Goal: Information Seeking & Learning: Learn about a topic

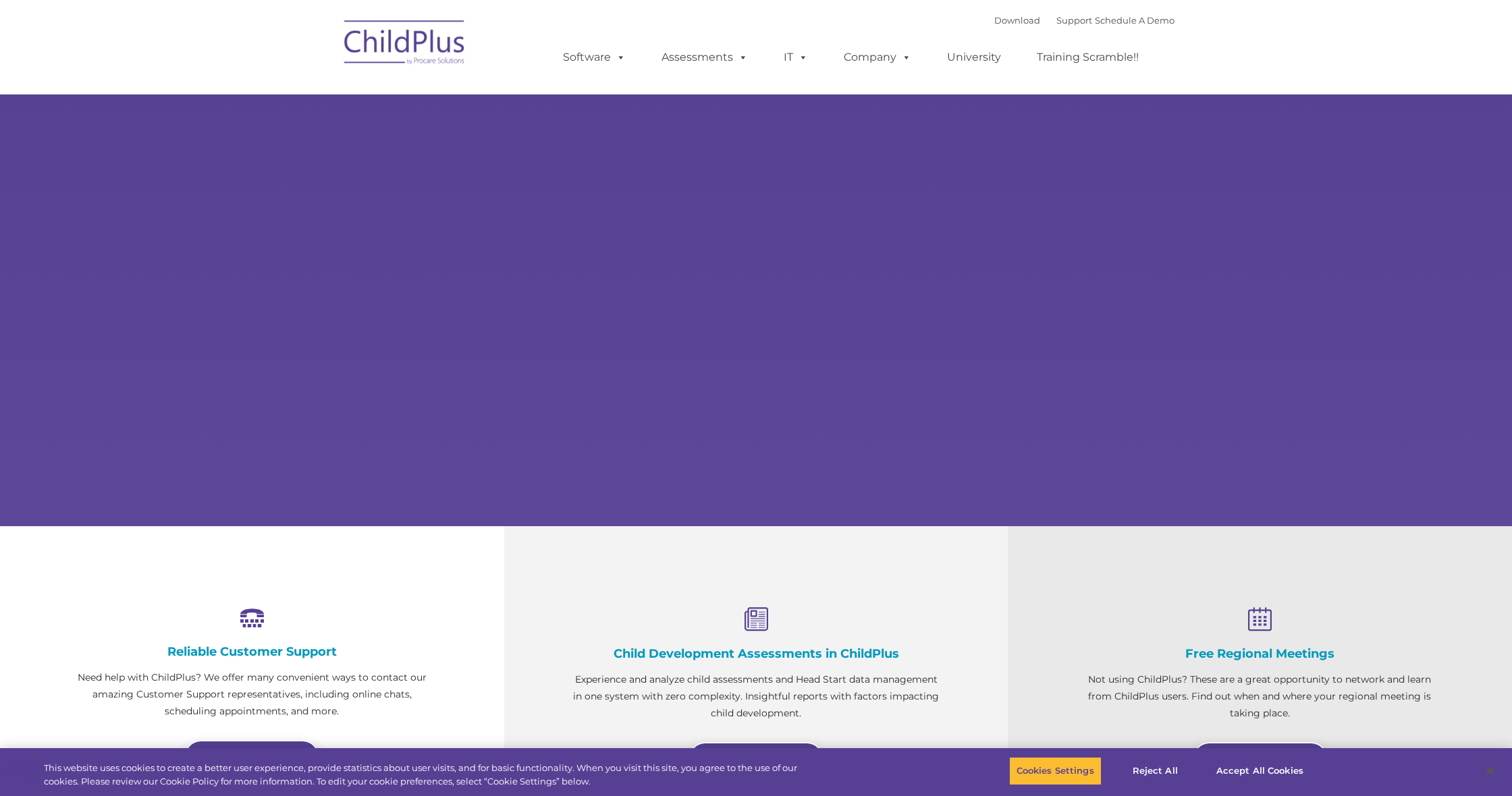
select select "MEDIUM"
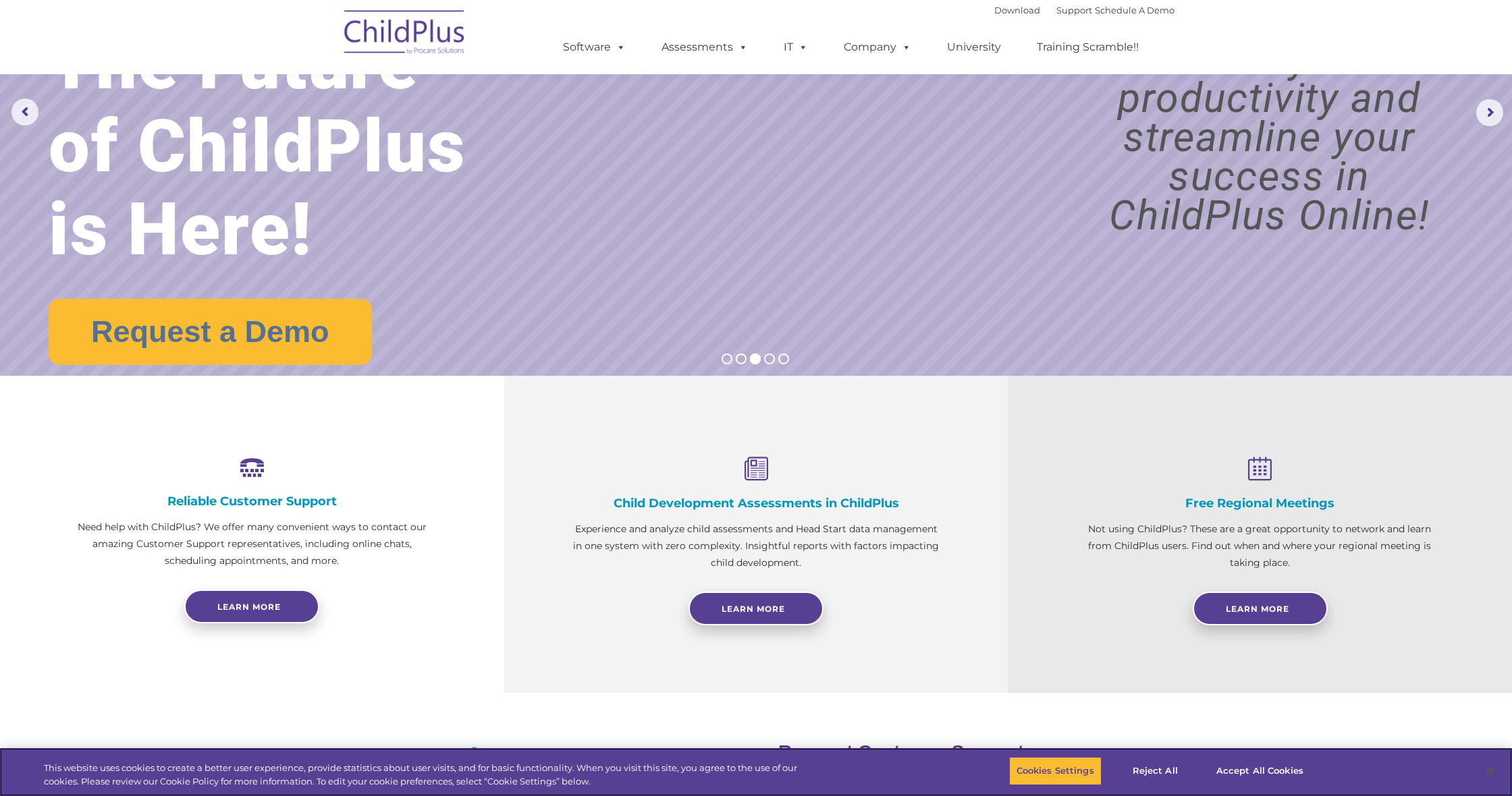
scroll to position [152, 0]
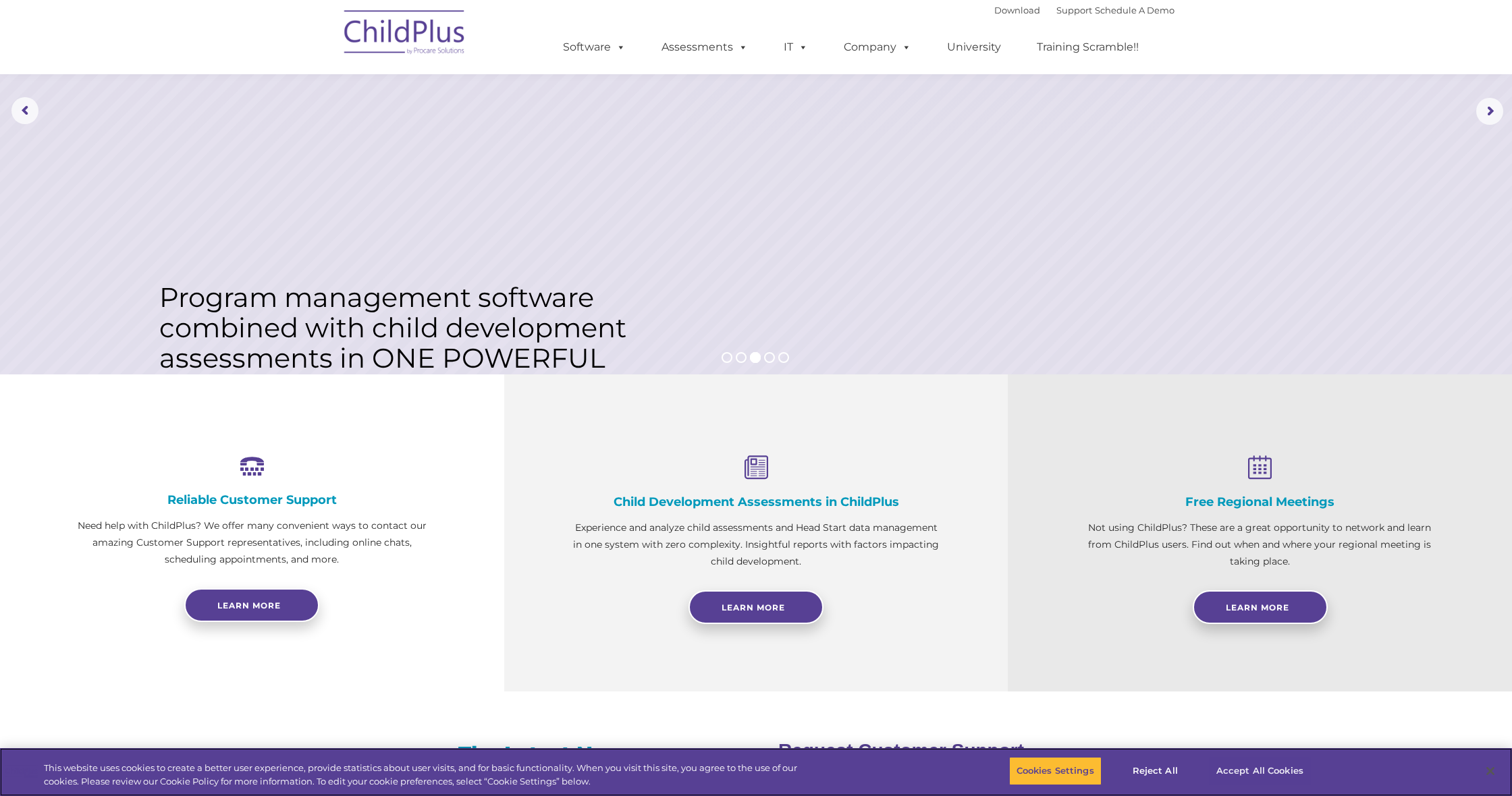
click at [1285, 777] on button "Accept All Cookies" at bounding box center [1260, 771] width 102 height 29
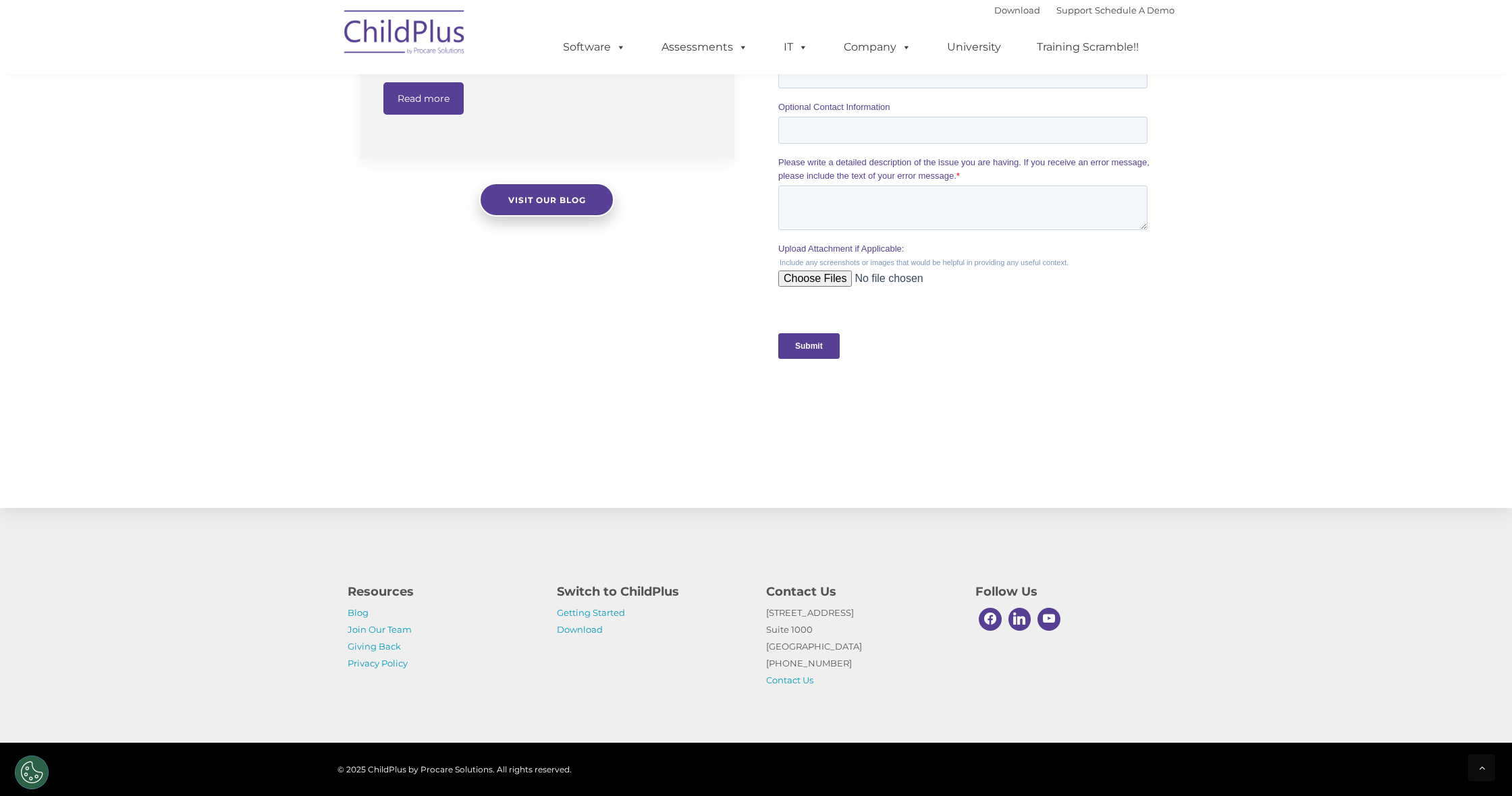
scroll to position [1142, 0]
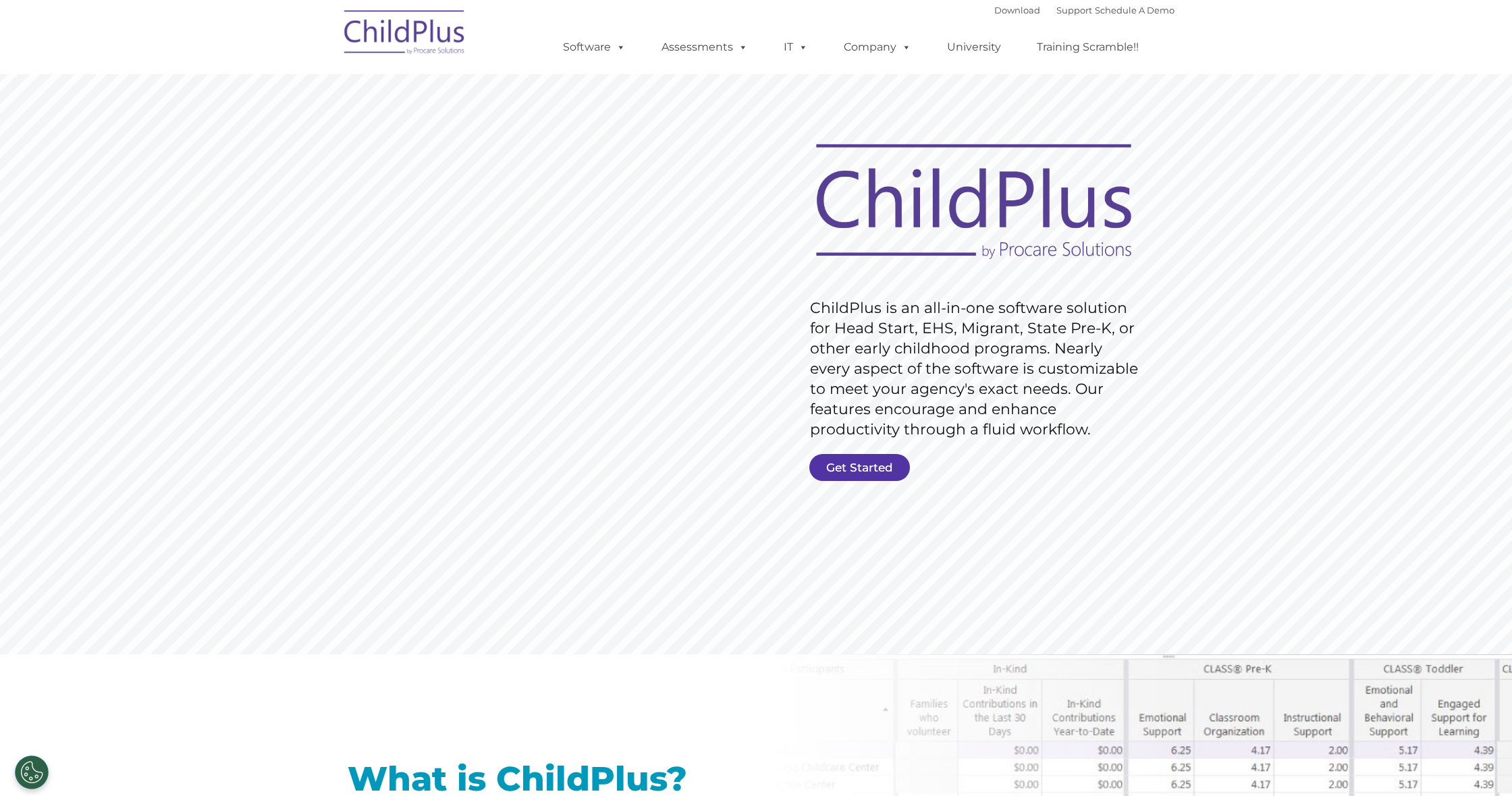
click at [872, 453] on rs-slide "Request Pricing ChildPlus is an all-in-one software solution for Head Start, EH…" at bounding box center [756, 351] width 1512 height 607
click at [874, 462] on link "Get Started" at bounding box center [860, 467] width 101 height 27
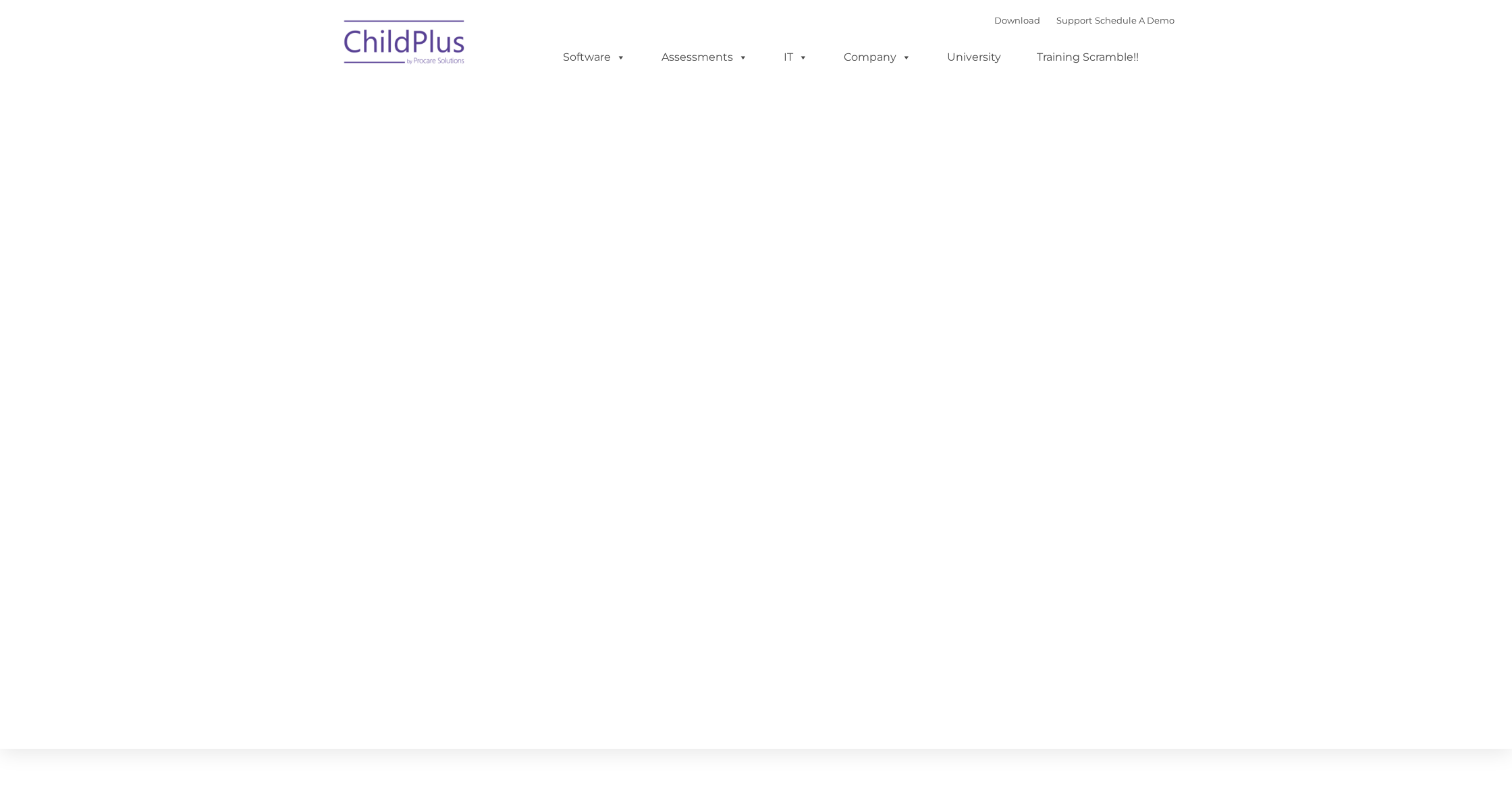
type input ""
select select "MEDIUM"
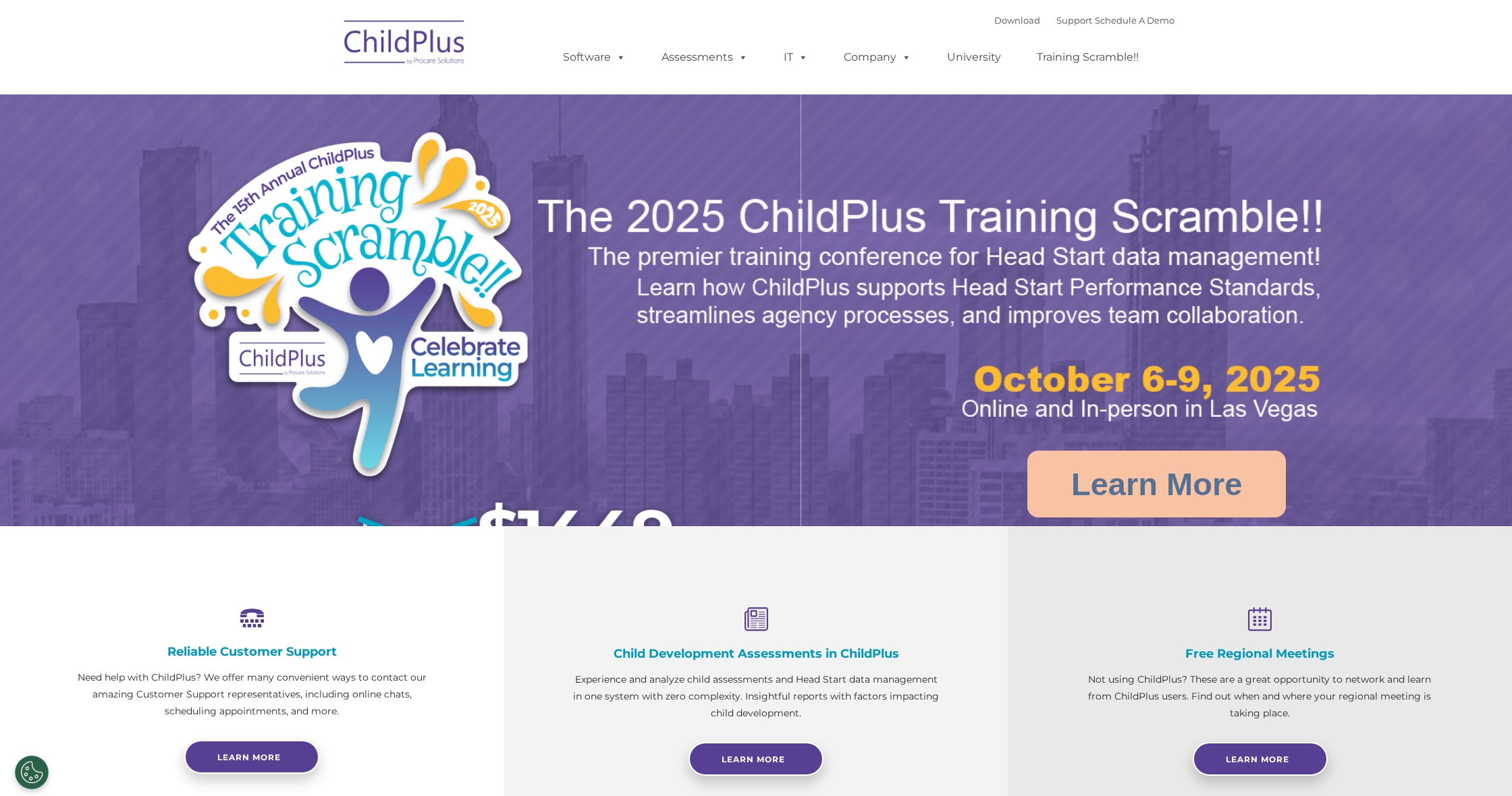
select select "MEDIUM"
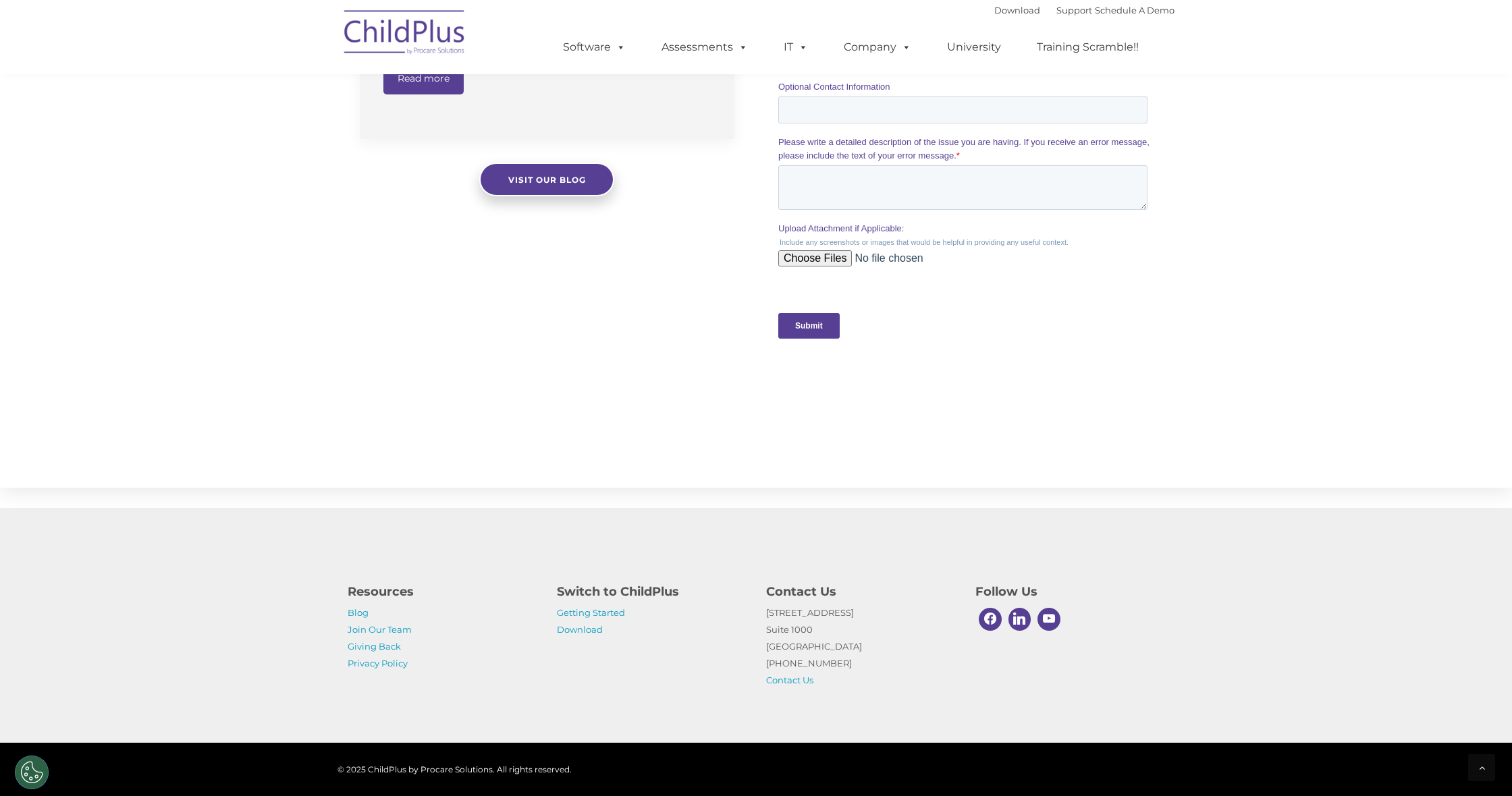
scroll to position [1163, 0]
click at [591, 608] on link "Getting Started" at bounding box center [591, 612] width 68 height 10
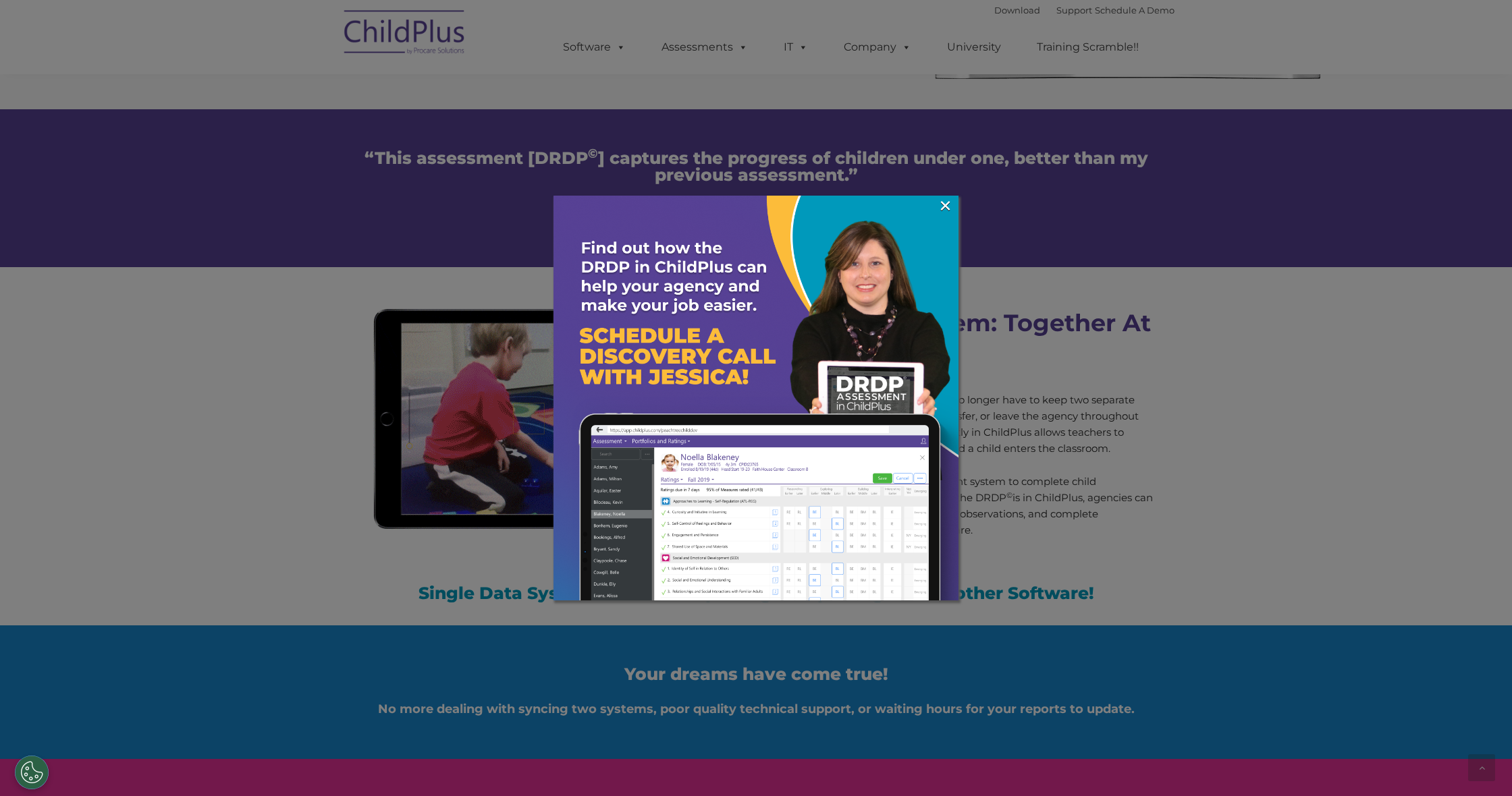
scroll to position [1115, 0]
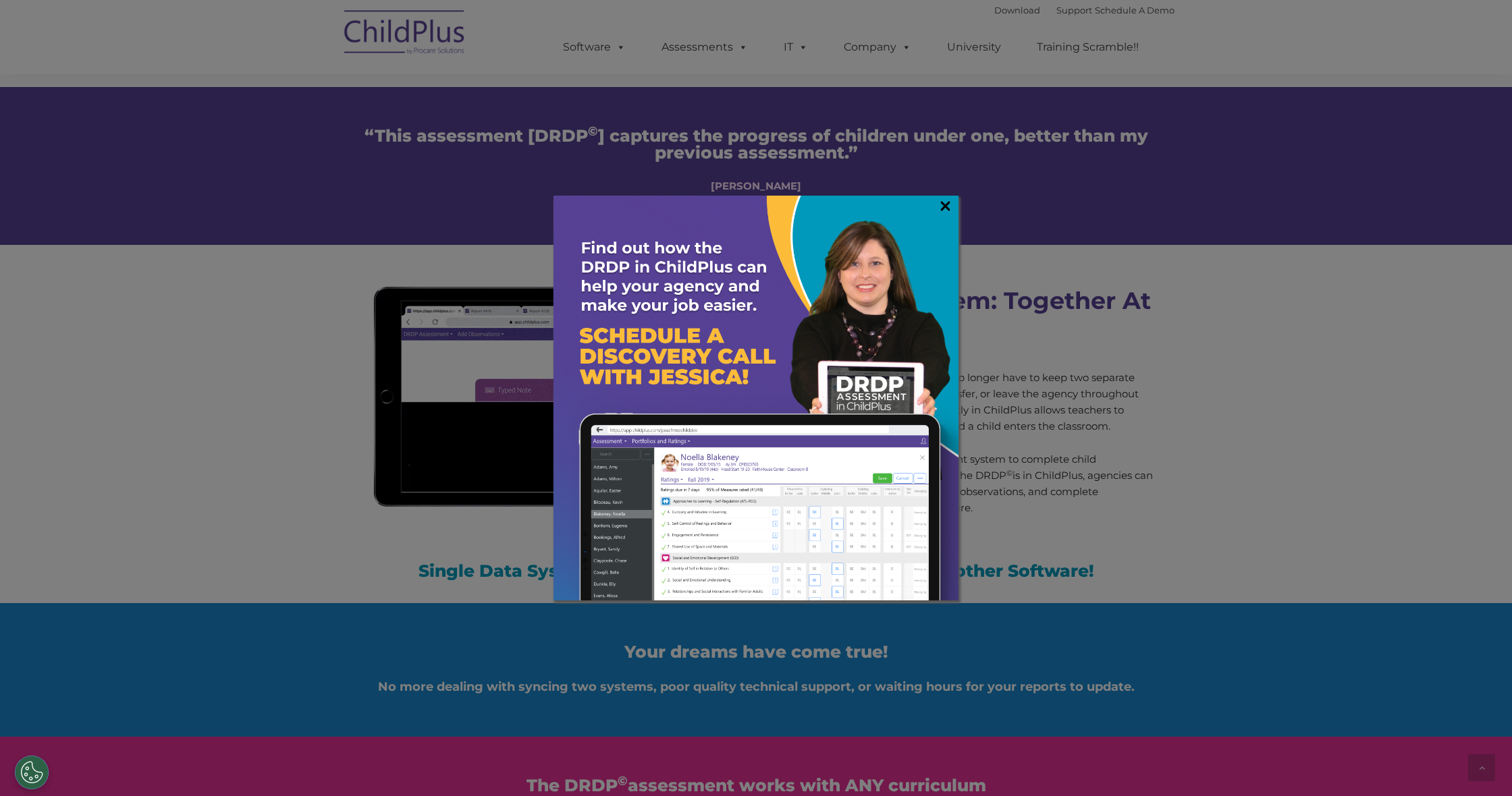
click at [943, 201] on link "×" at bounding box center [945, 206] width 16 height 14
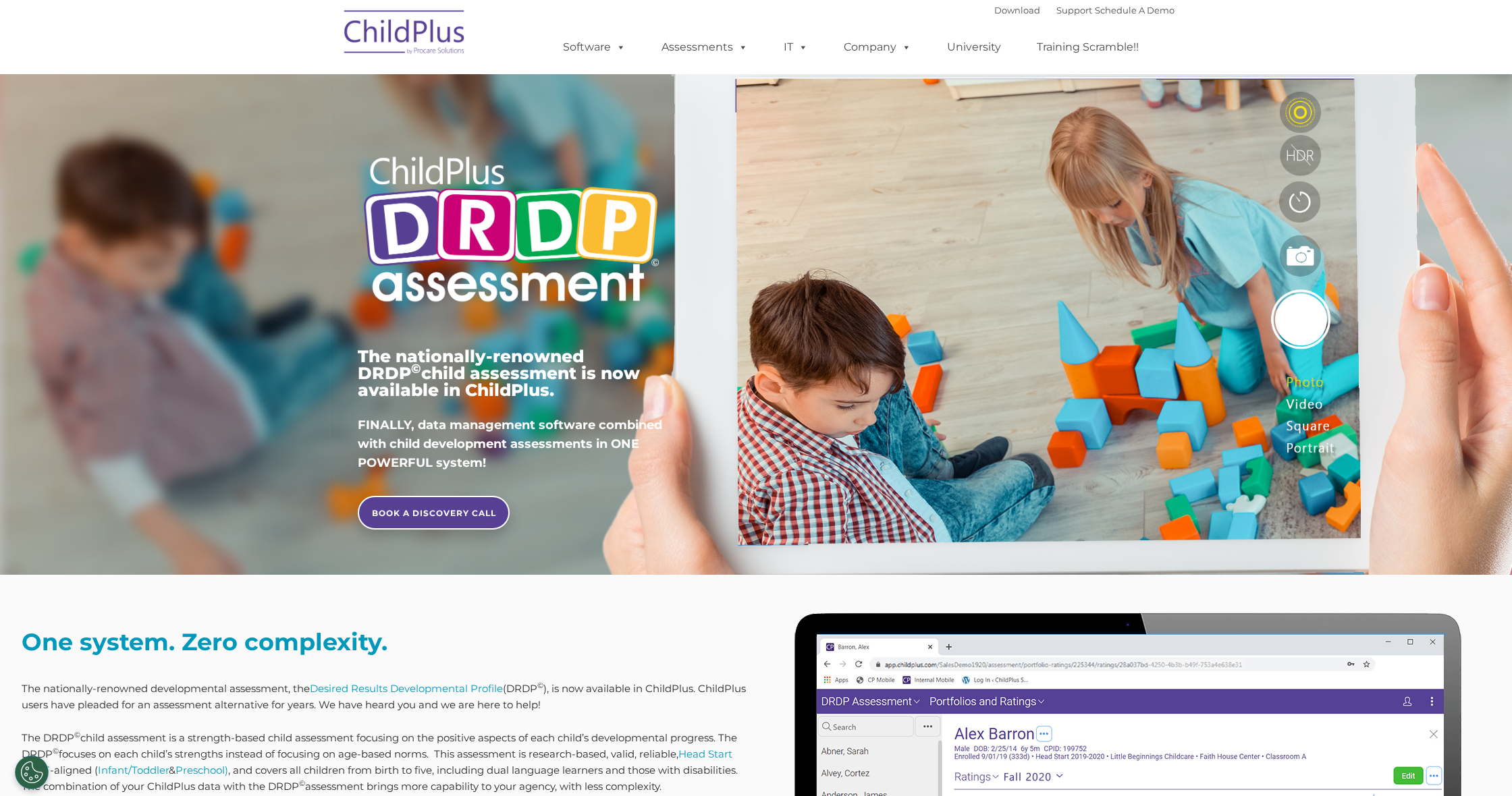
scroll to position [0, 0]
click at [596, 53] on link "Software" at bounding box center [594, 47] width 90 height 27
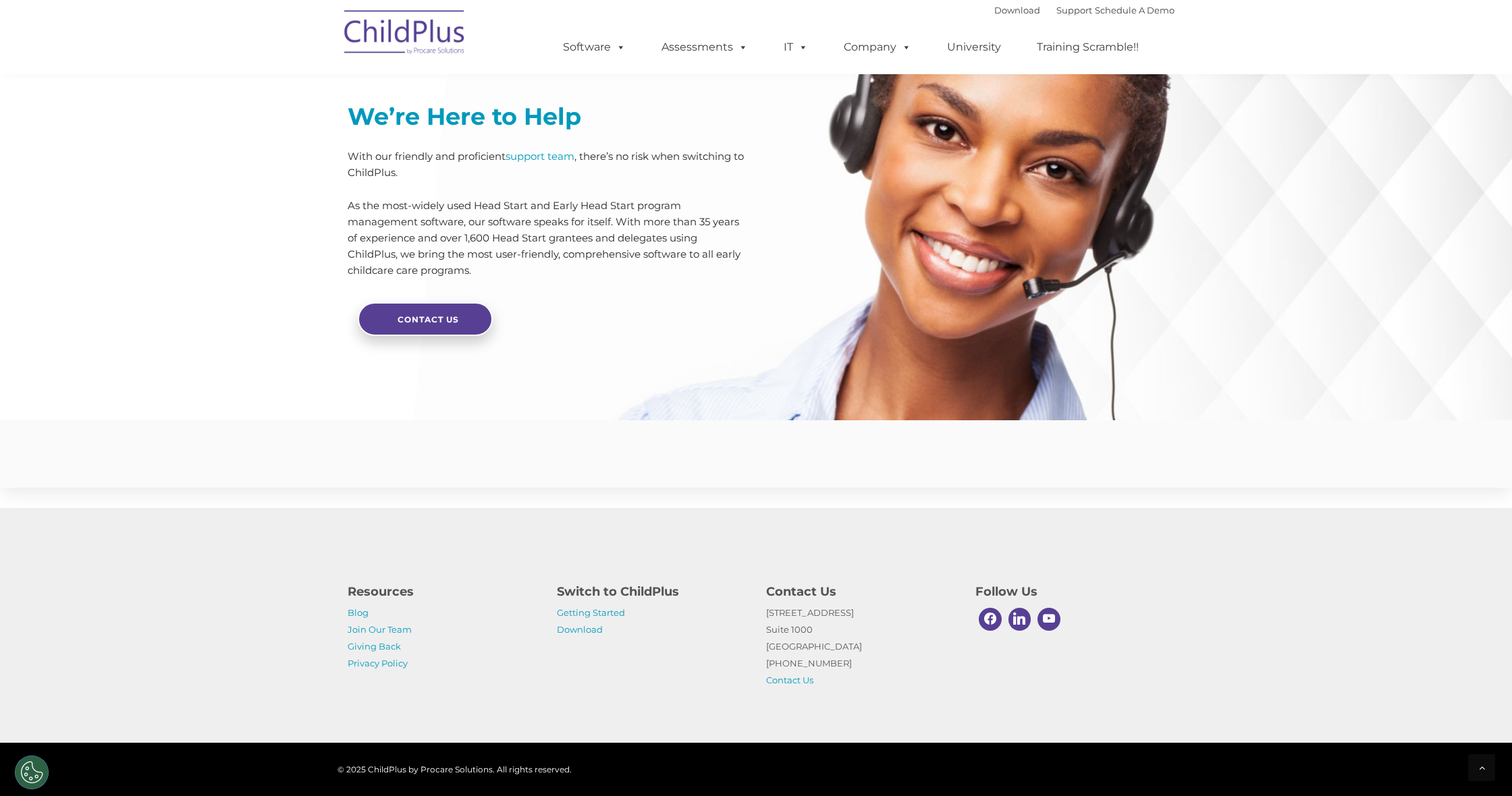
scroll to position [3023, 0]
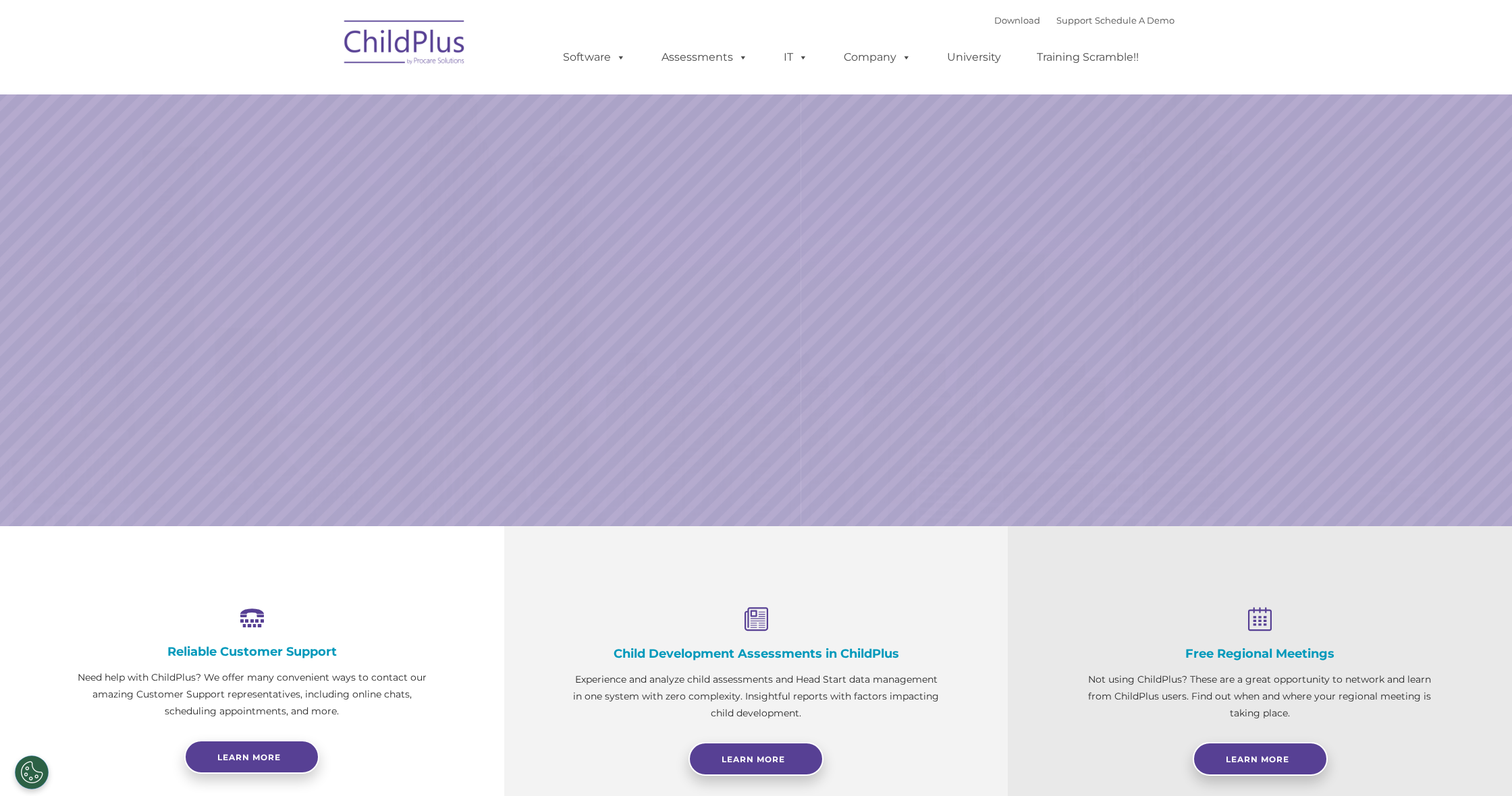
scroll to position [301, 0]
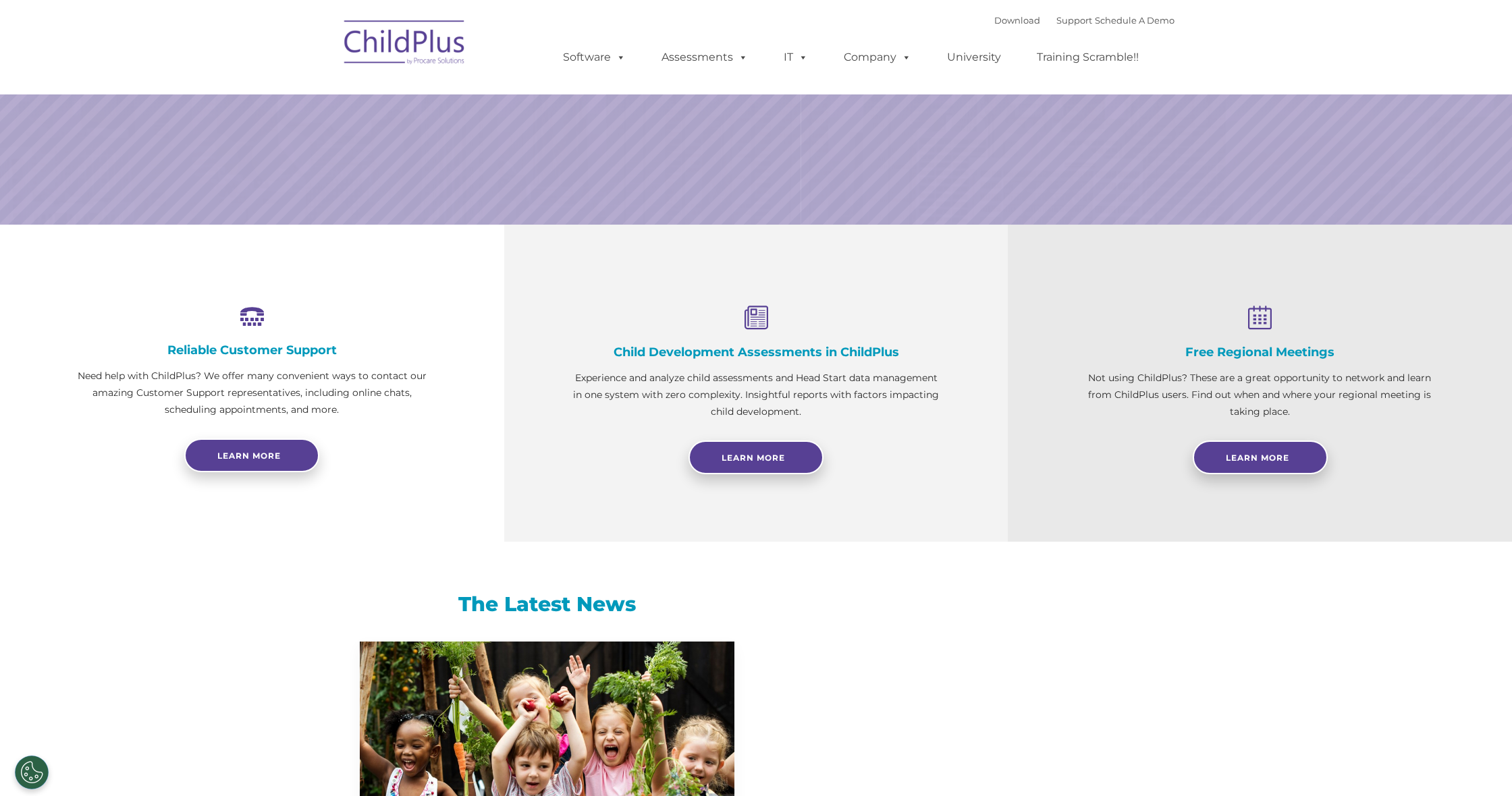
select select "MEDIUM"
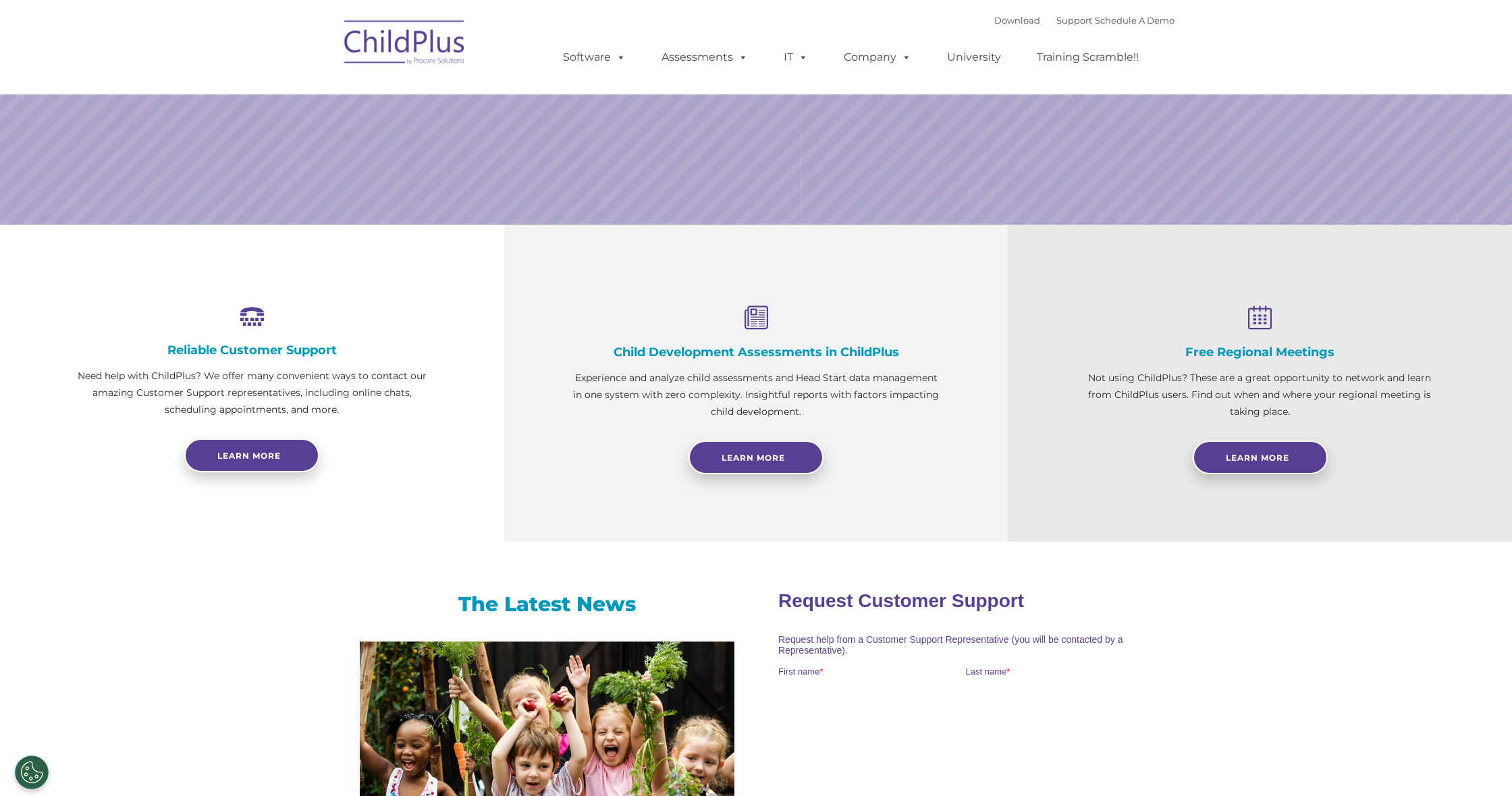
scroll to position [0, 0]
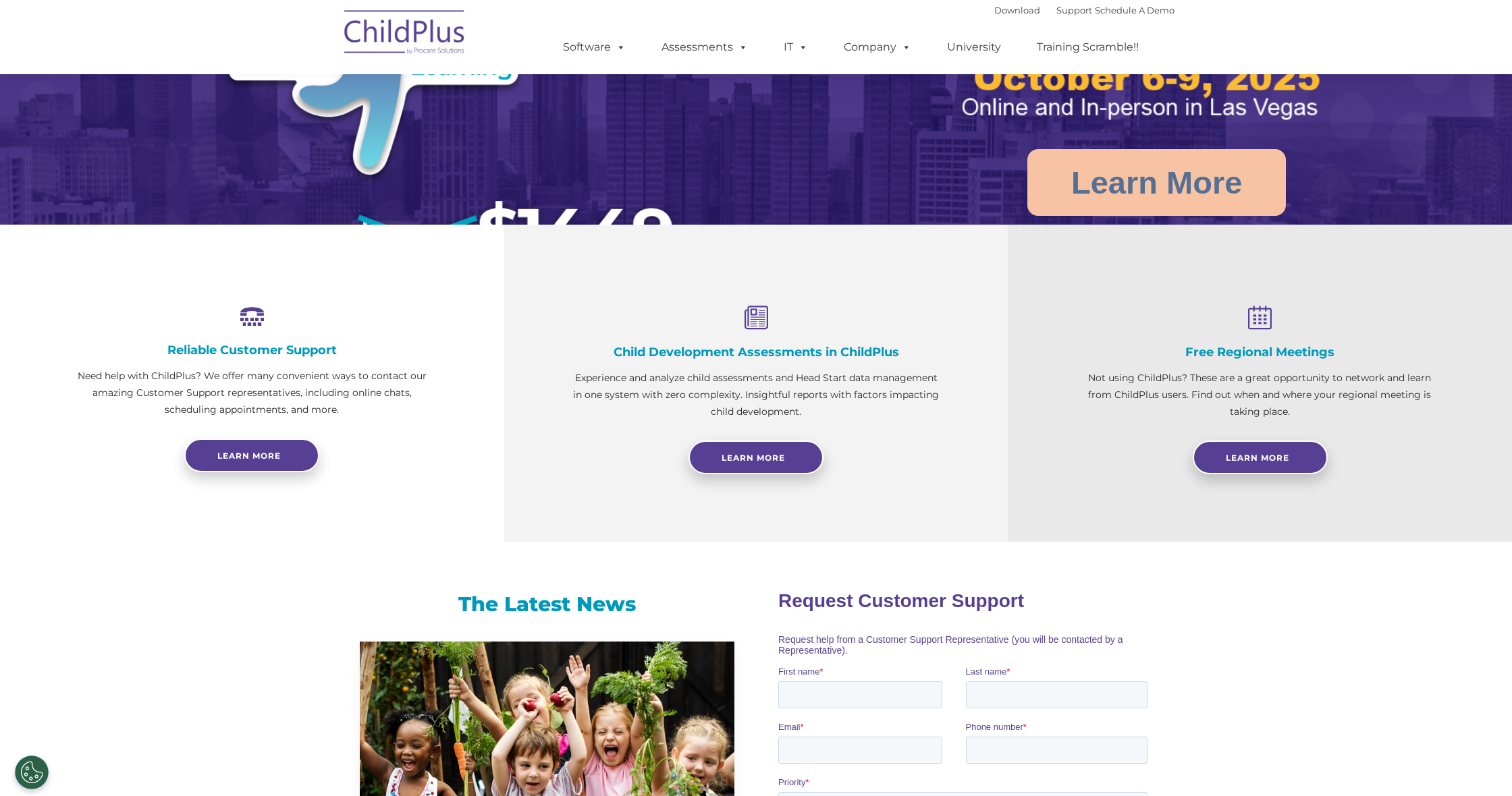
click at [597, 61] on ul "Software ChildPlus: The original and most widely-used Head Start data managemen…" at bounding box center [854, 47] width 639 height 54
click at [600, 46] on link "Software" at bounding box center [594, 47] width 90 height 27
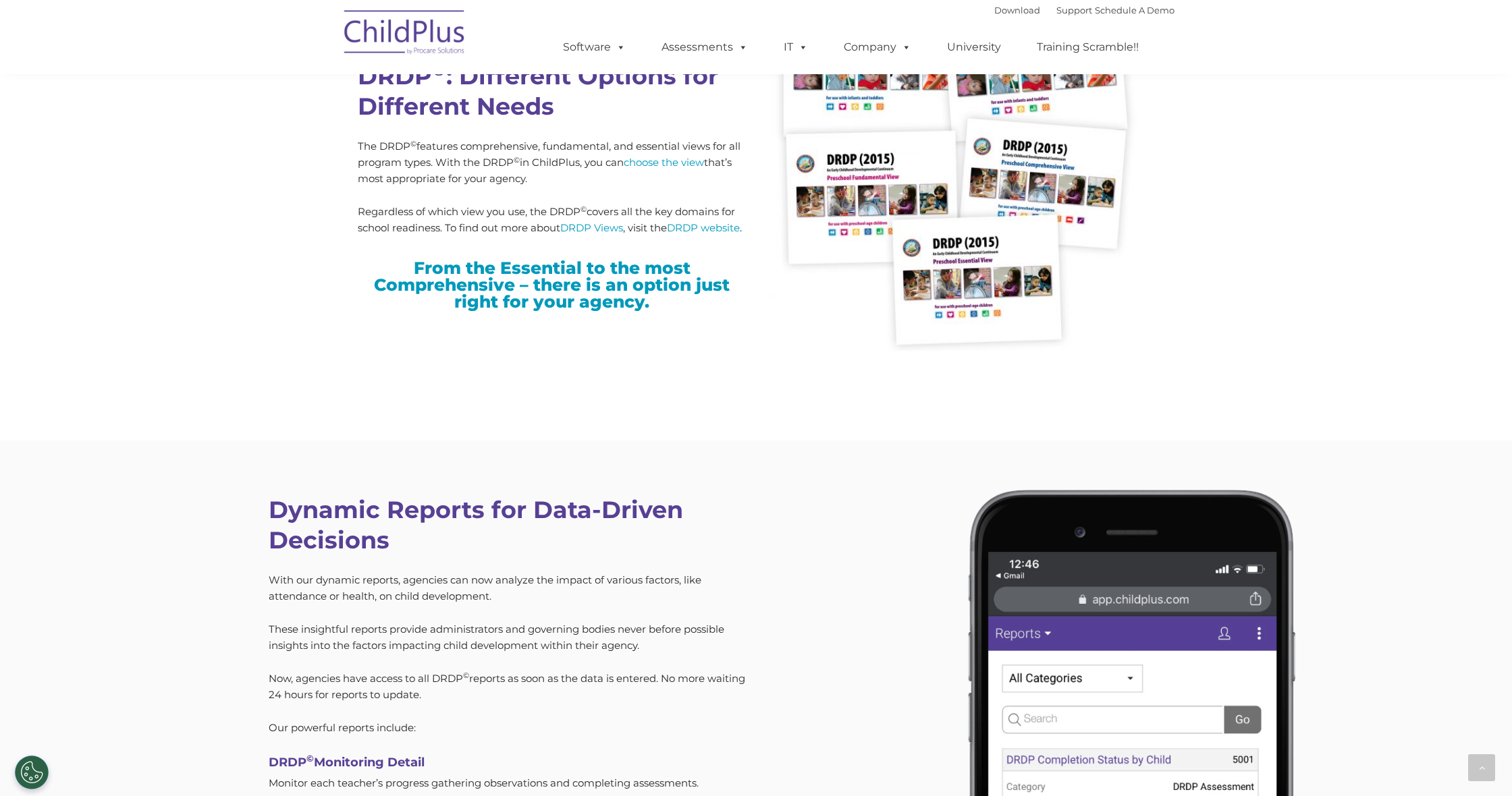
scroll to position [4089, 0]
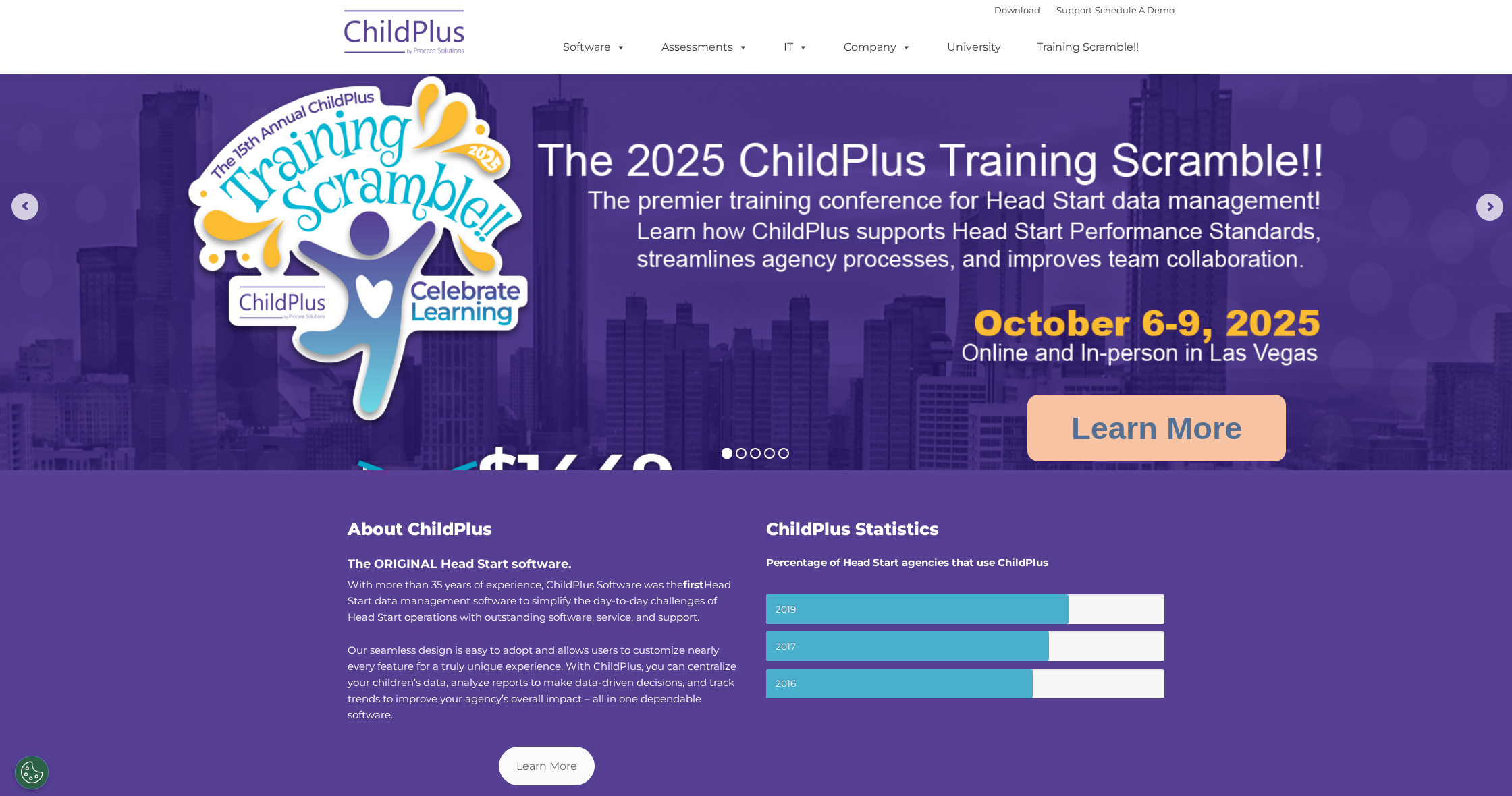
scroll to position [34, 0]
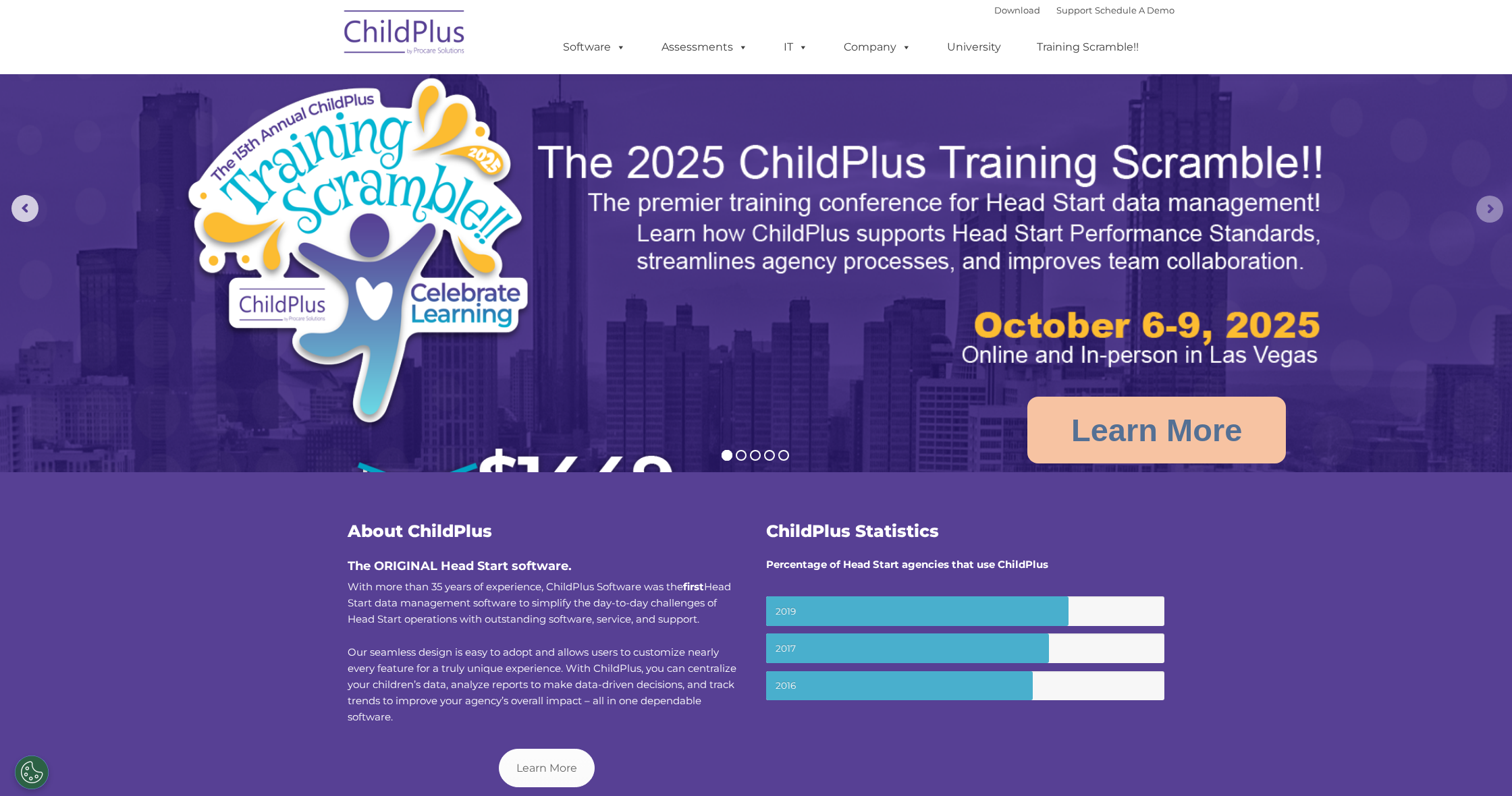
click at [1491, 204] on rs-arrow at bounding box center [1489, 209] width 27 height 27
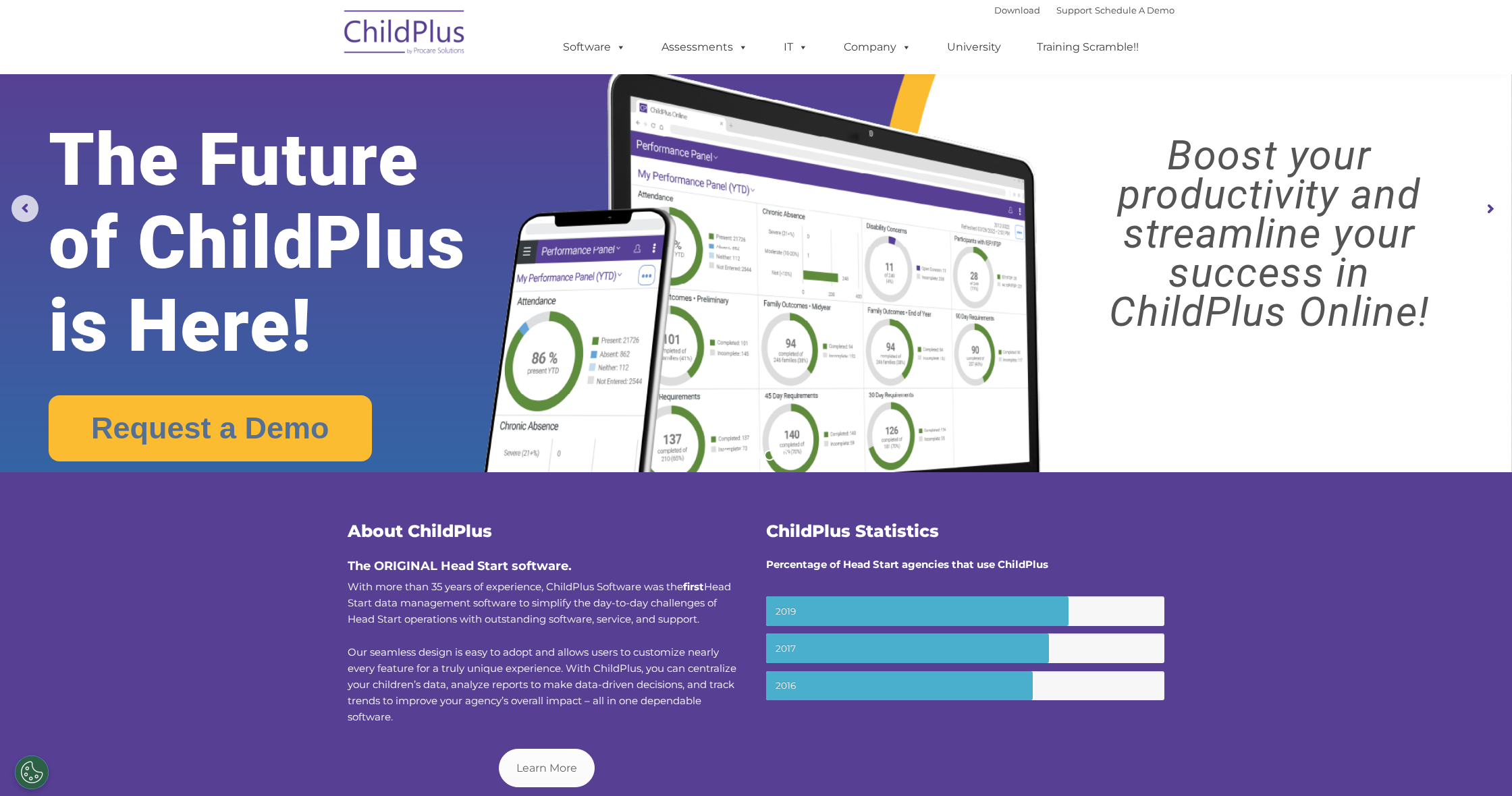
click at [1491, 204] on rs-arrow at bounding box center [1489, 209] width 27 height 27
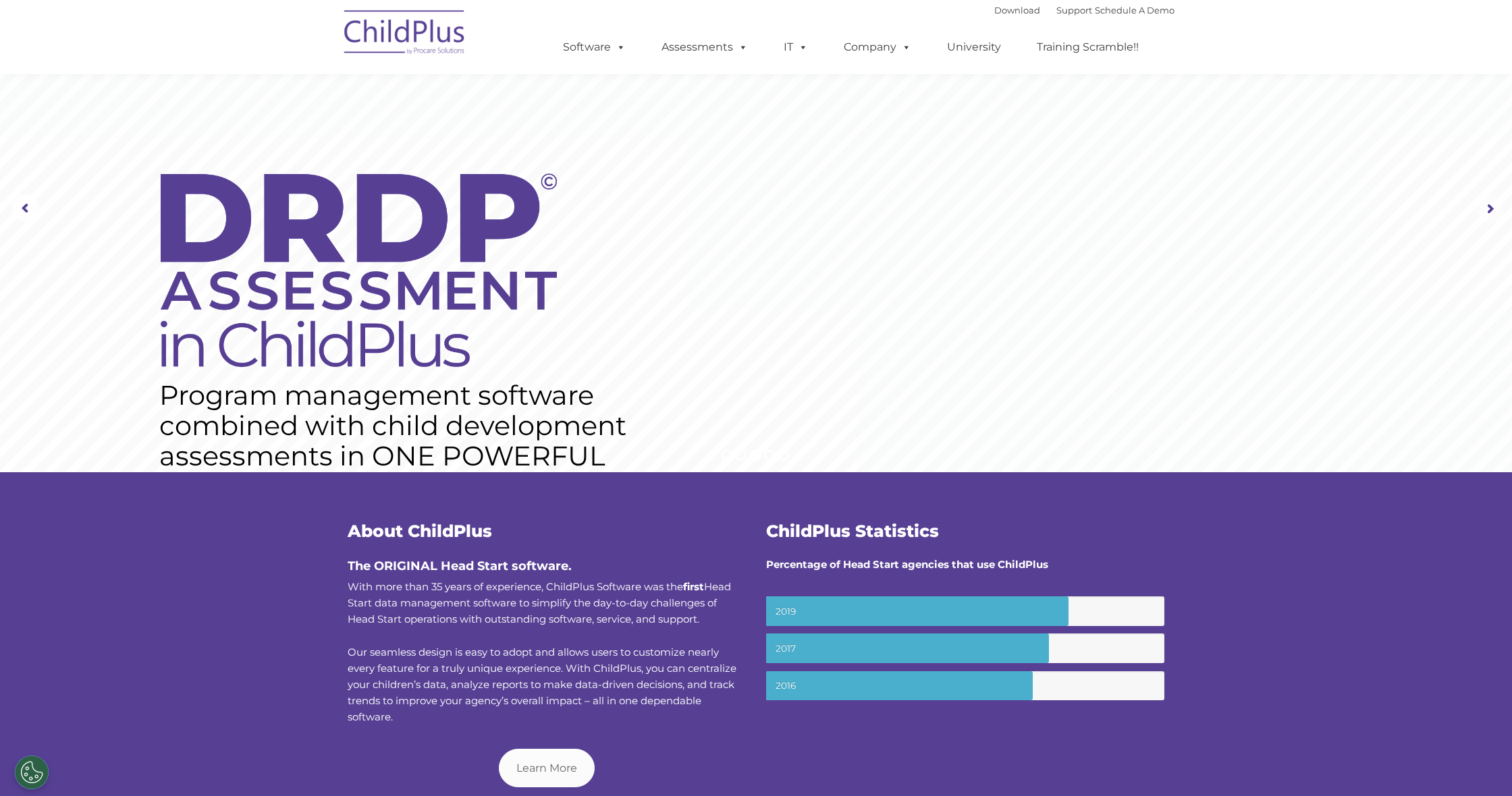
click at [1491, 204] on rs-arrow at bounding box center [1489, 209] width 27 height 27
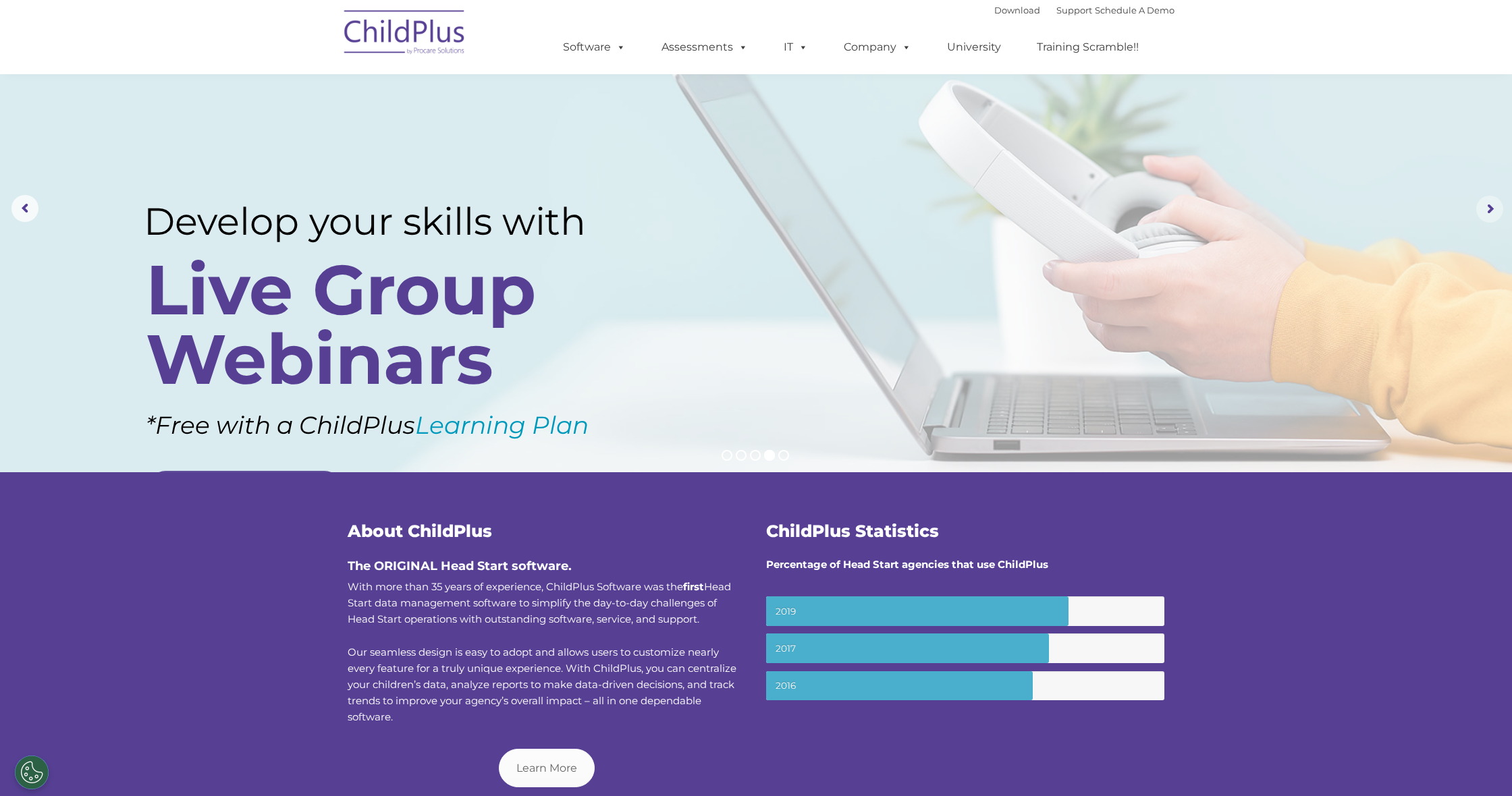
click at [1488, 217] on rs-arrow at bounding box center [1489, 209] width 27 height 27
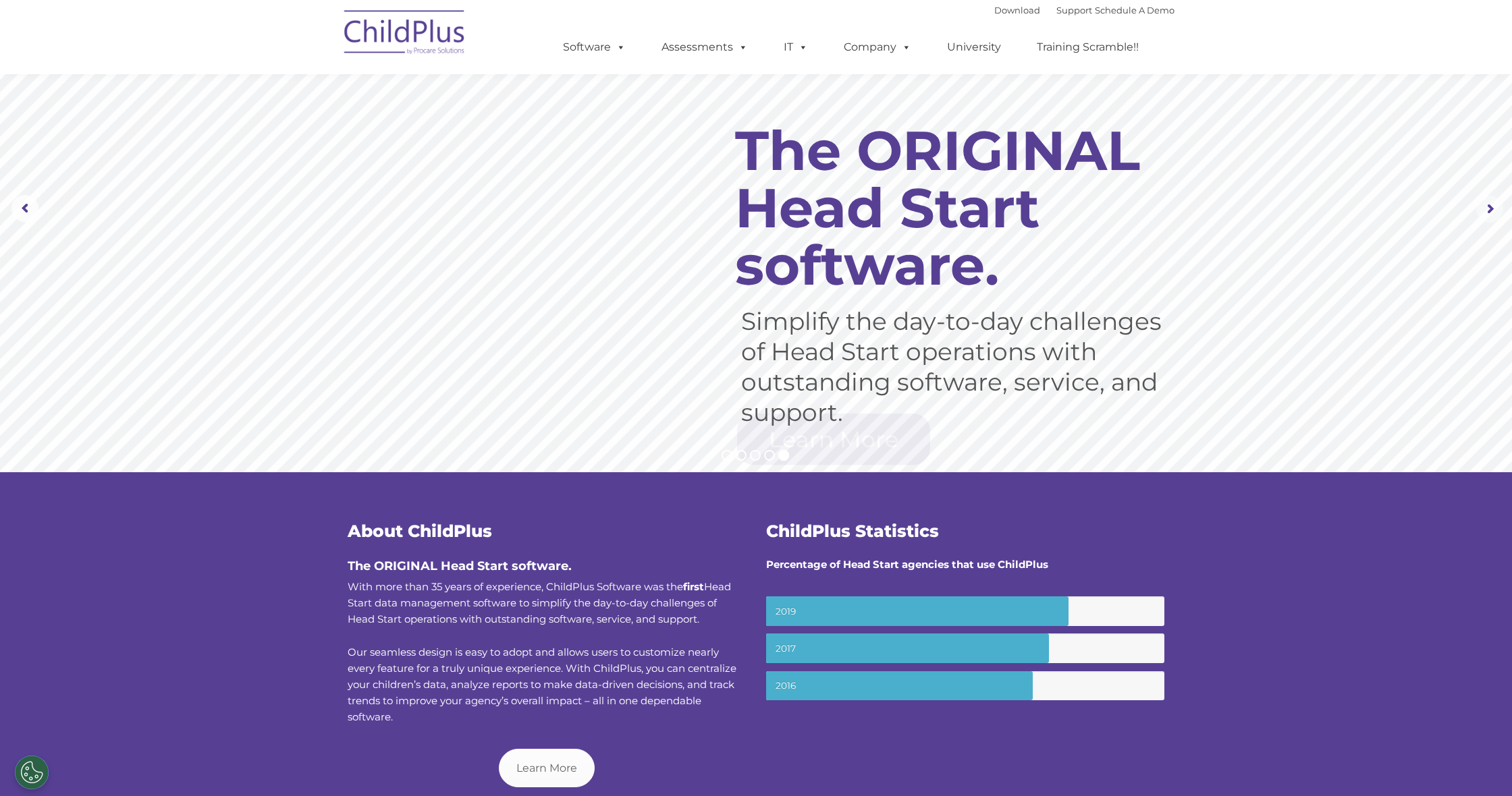
click at [1488, 217] on rs-arrow at bounding box center [1489, 209] width 27 height 27
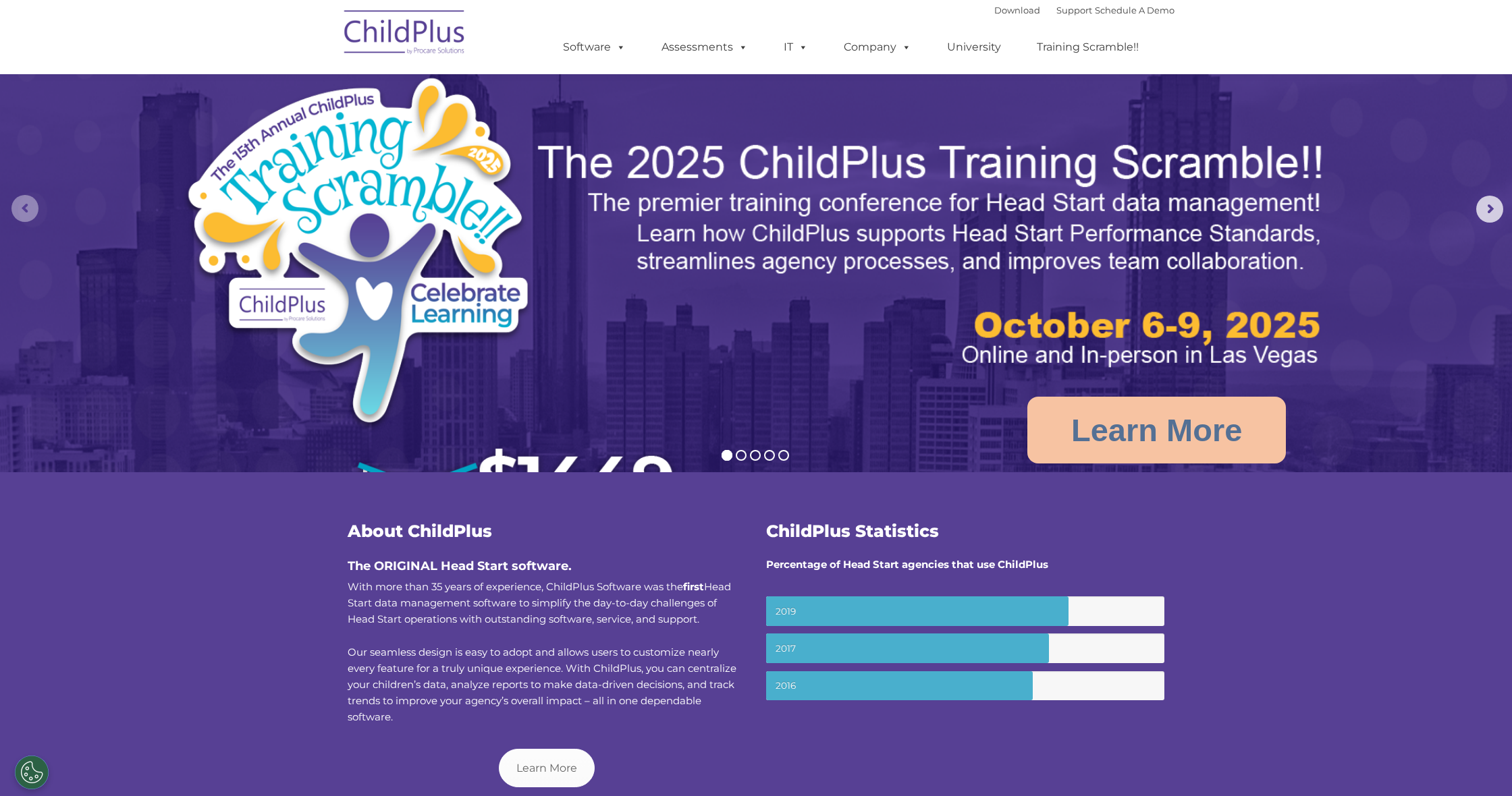
click at [29, 209] on rs-arrow at bounding box center [24, 208] width 27 height 27
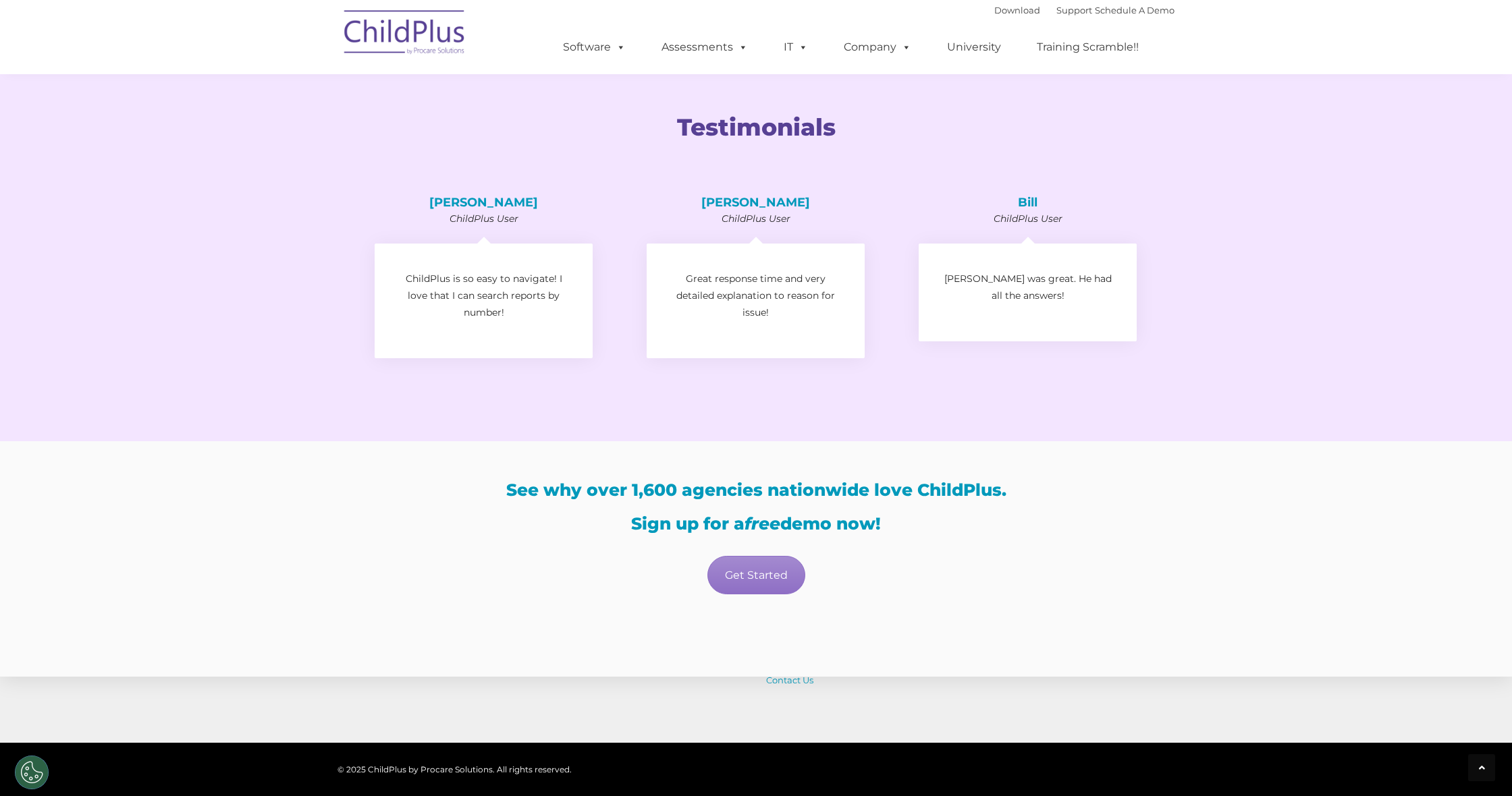
scroll to position [1967, 0]
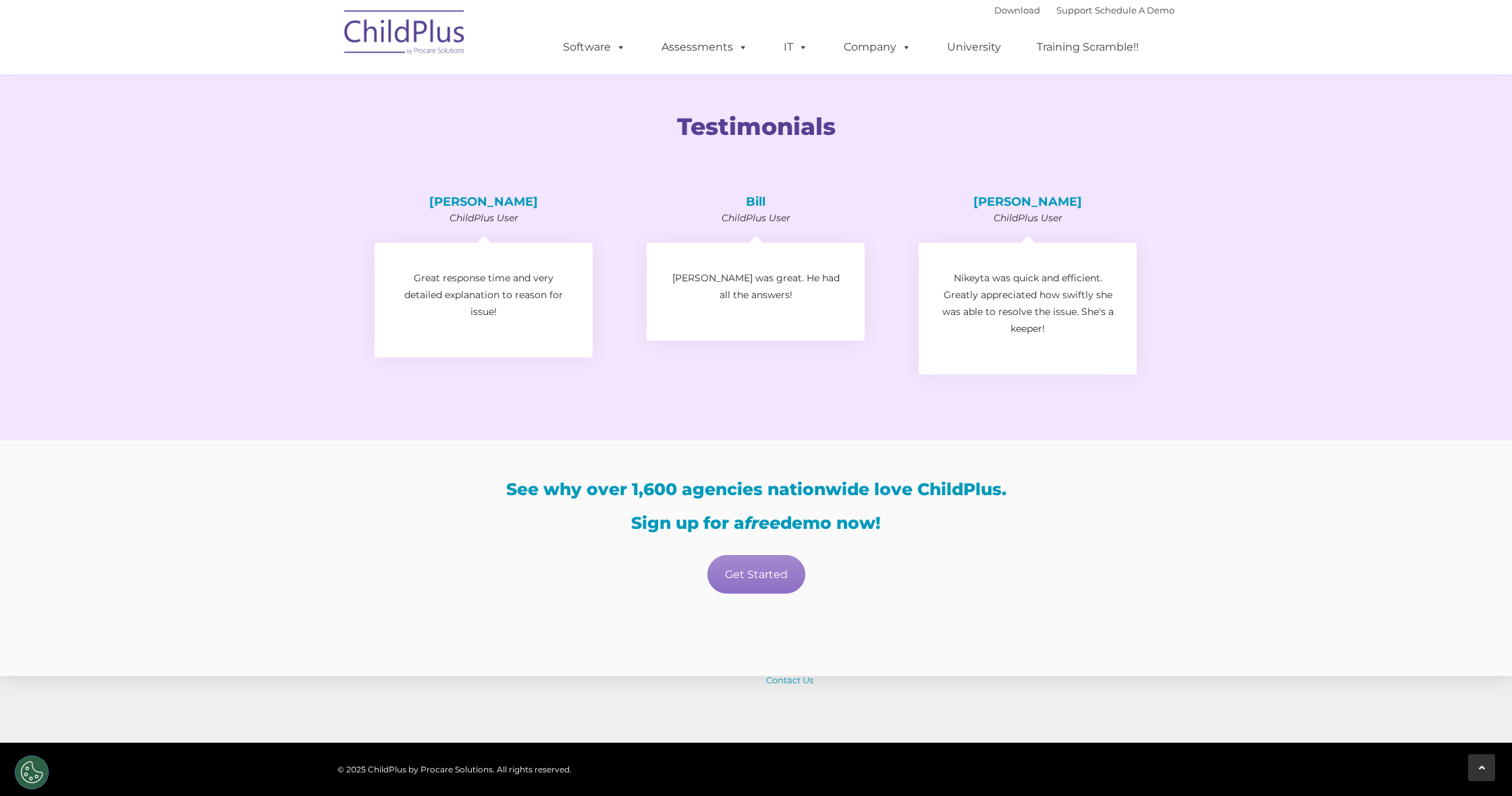
click at [1485, 767] on div at bounding box center [1481, 767] width 27 height 27
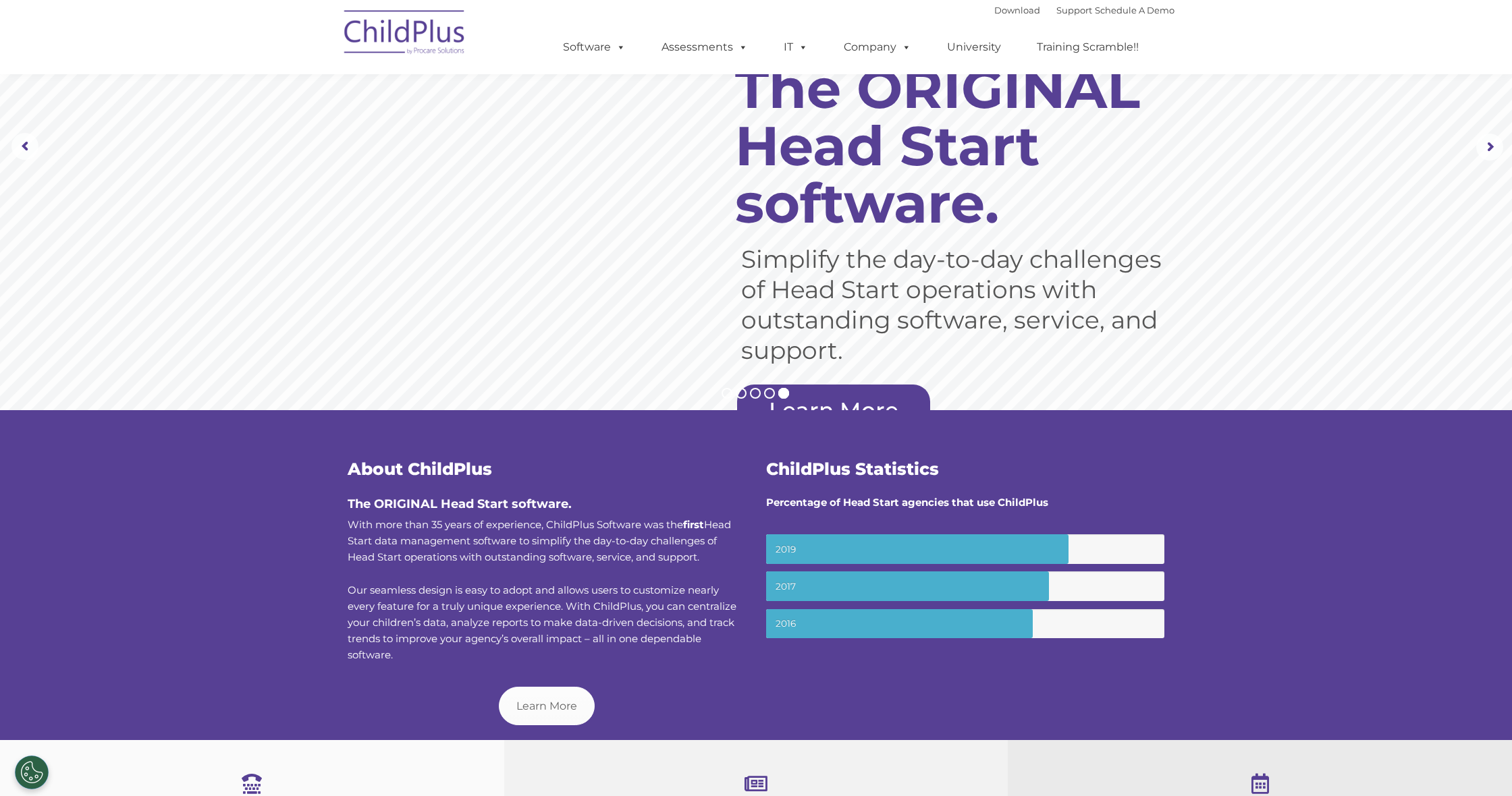
scroll to position [0, 0]
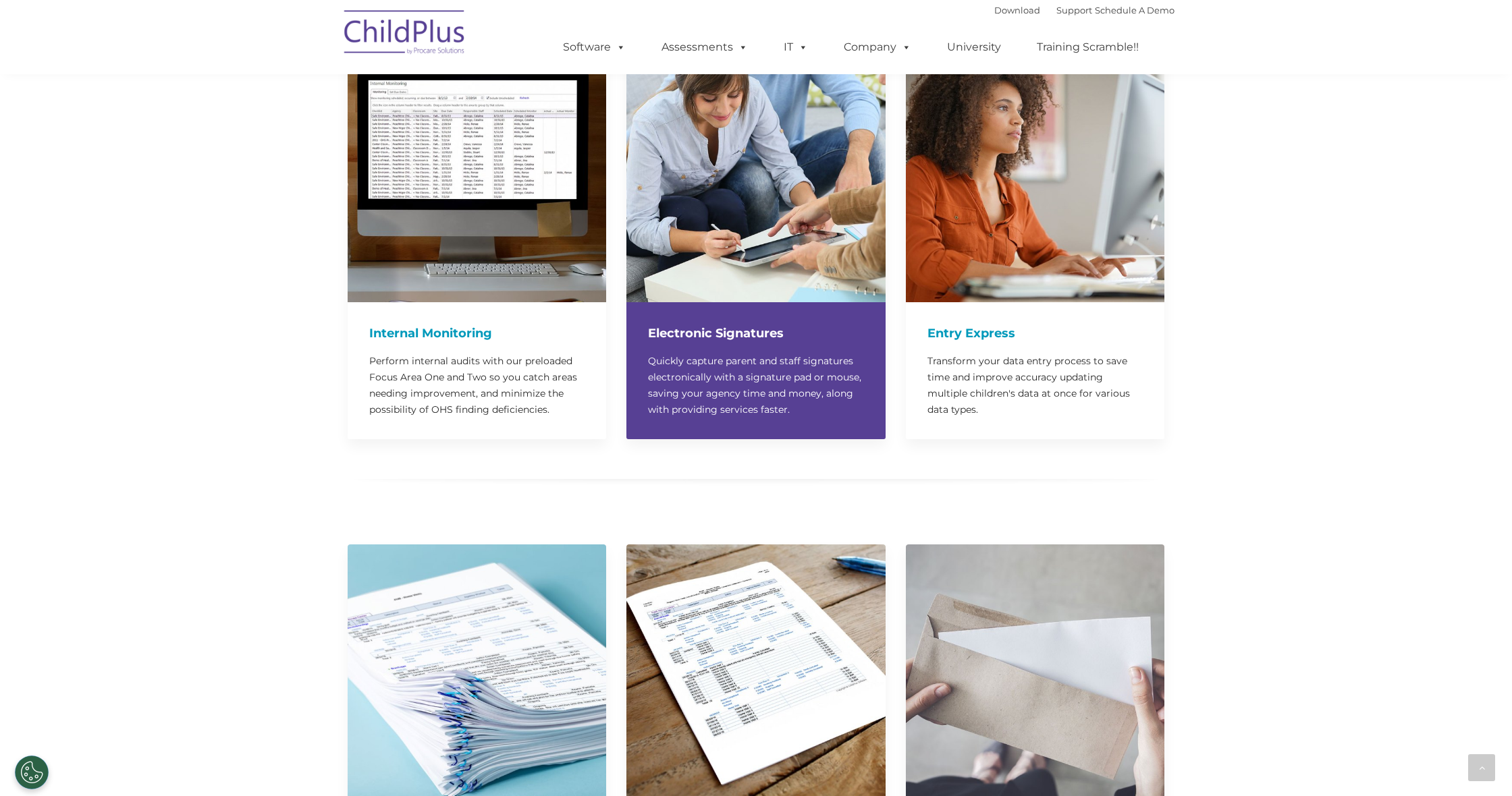
scroll to position [1243, 0]
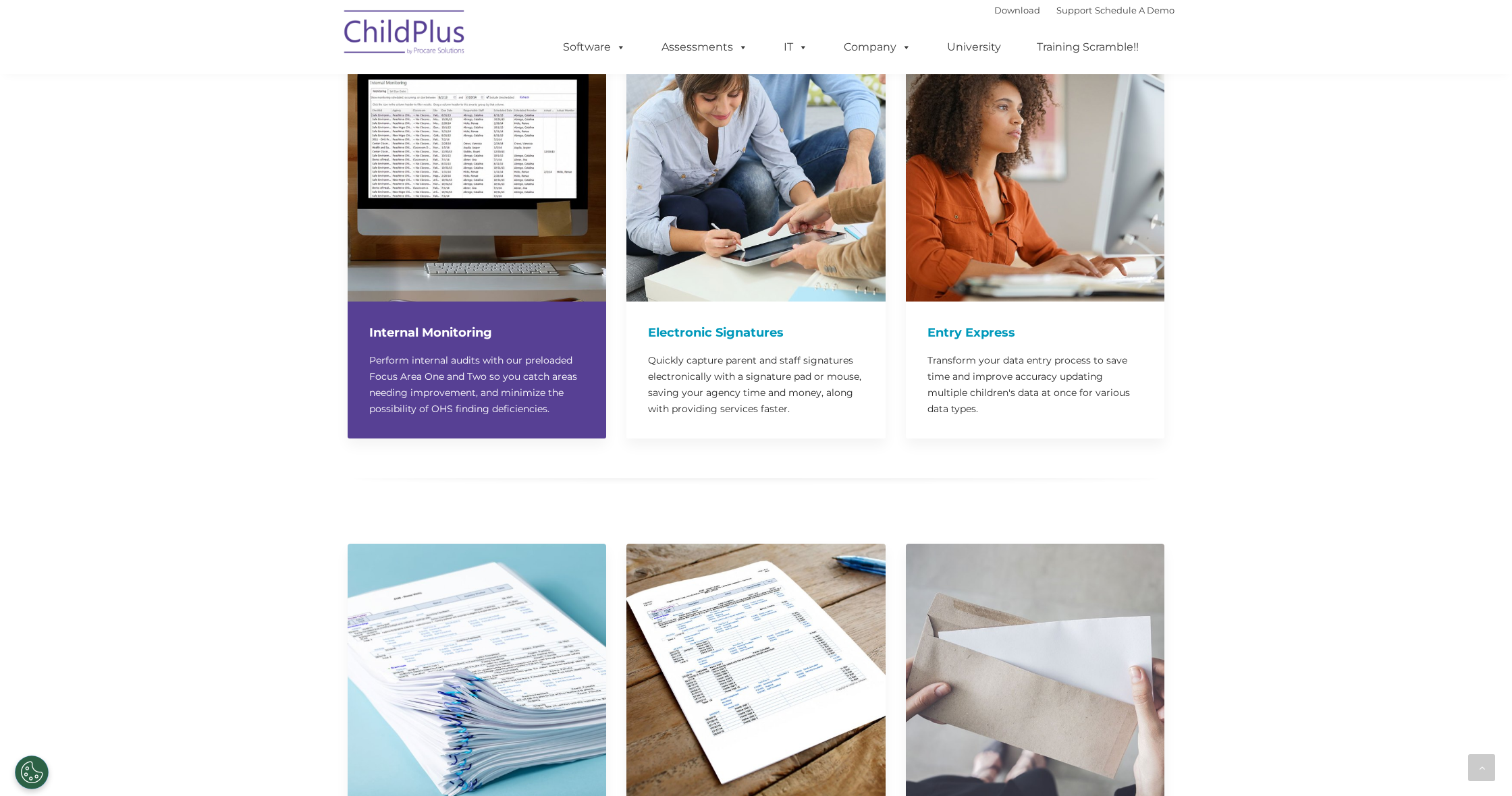
click at [420, 323] on h4 "Internal Monitoring" at bounding box center [477, 333] width 215 height 19
click at [448, 332] on div "Internal Monitoring Perform internal audits with our preloaded Focus Area One a…" at bounding box center [477, 370] width 258 height 137
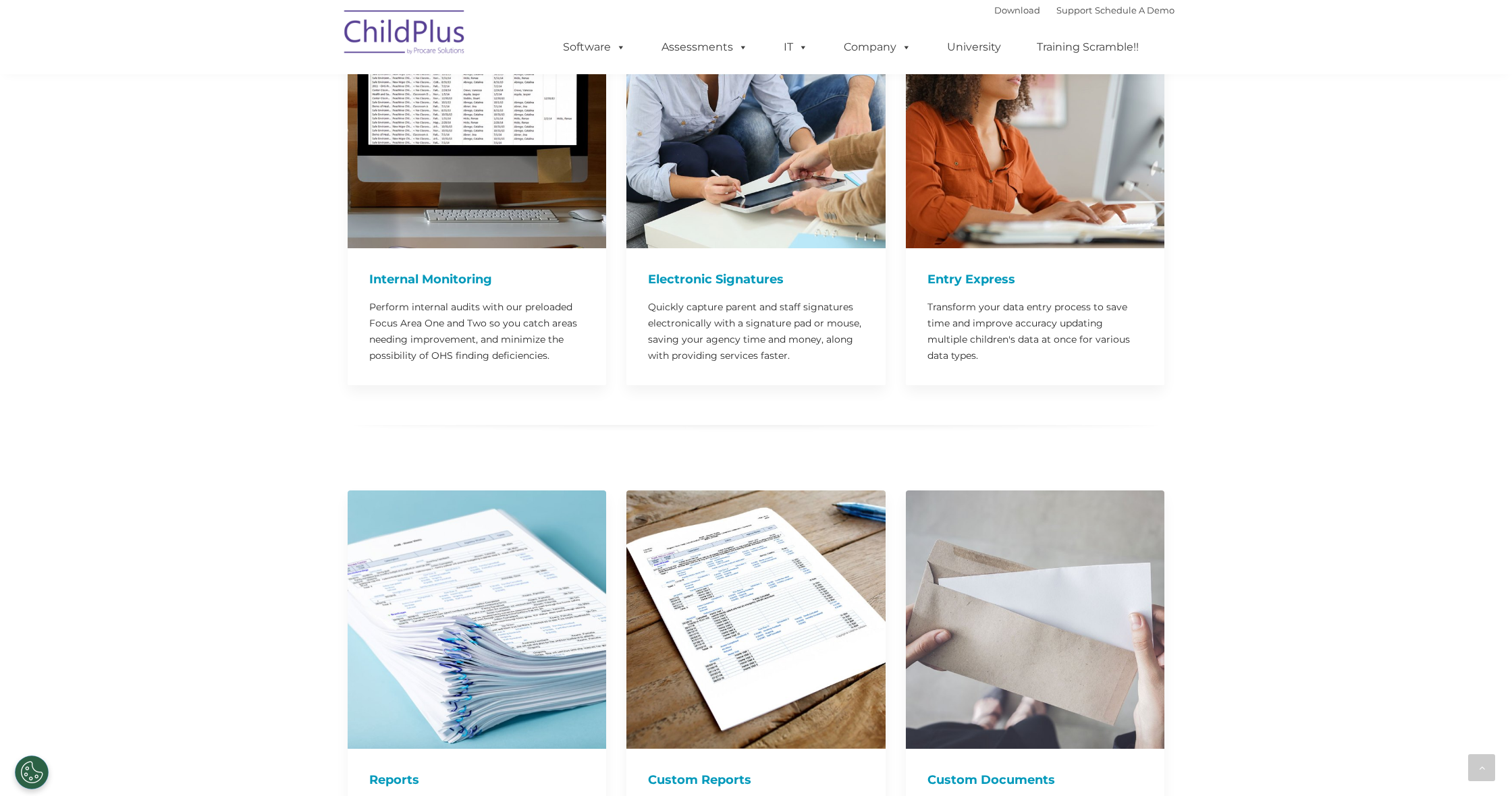
scroll to position [1303, 0]
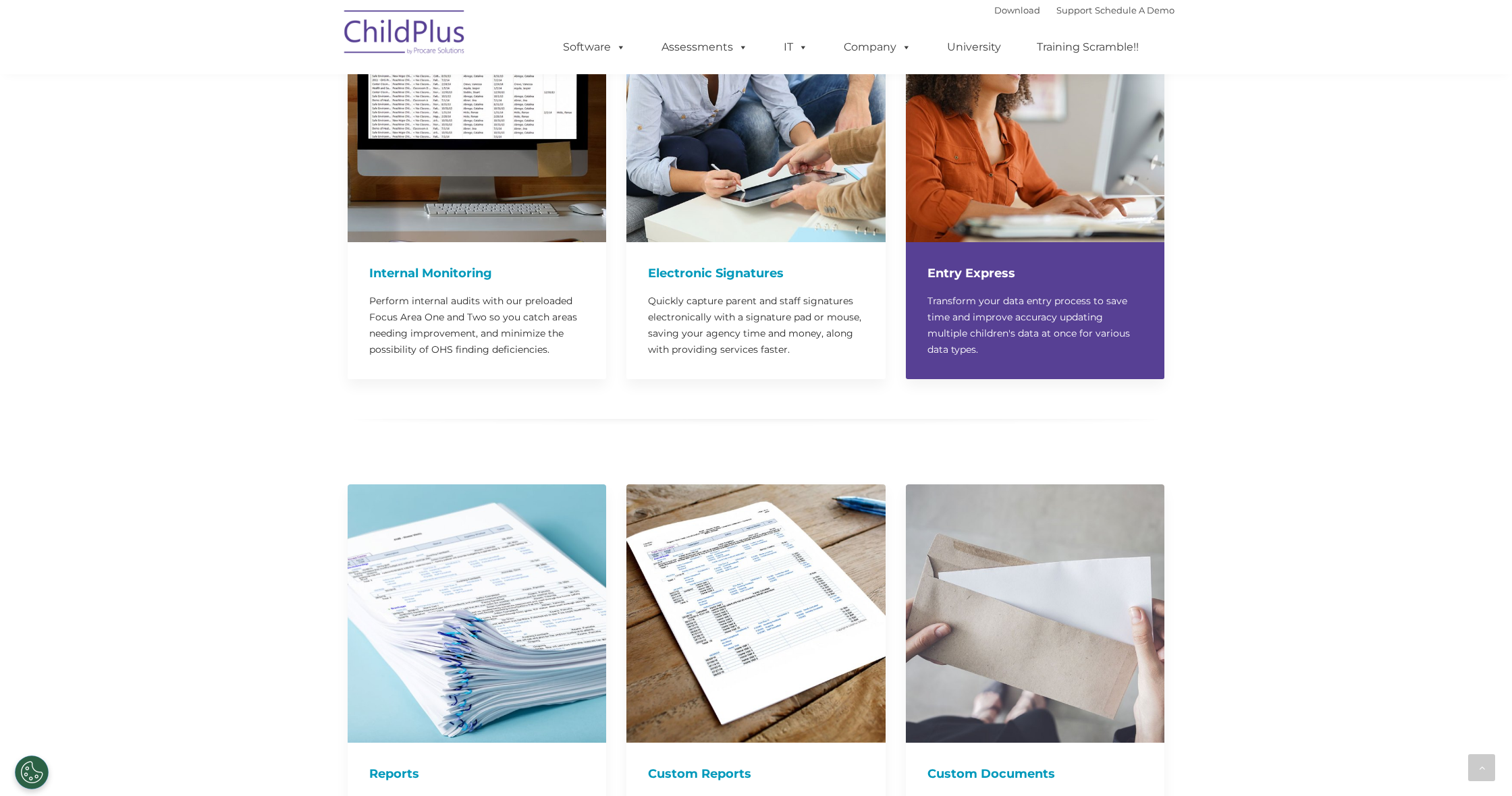
click at [993, 264] on h4 "Entry Express" at bounding box center [1035, 274] width 215 height 19
click at [1021, 329] on p "Transform your data entry process to save time and improve accuracy updating mu…" at bounding box center [1035, 325] width 215 height 65
click at [1015, 343] on div "Entry Express Transform your data entry process to save time and improve accura…" at bounding box center [1035, 311] width 258 height 137
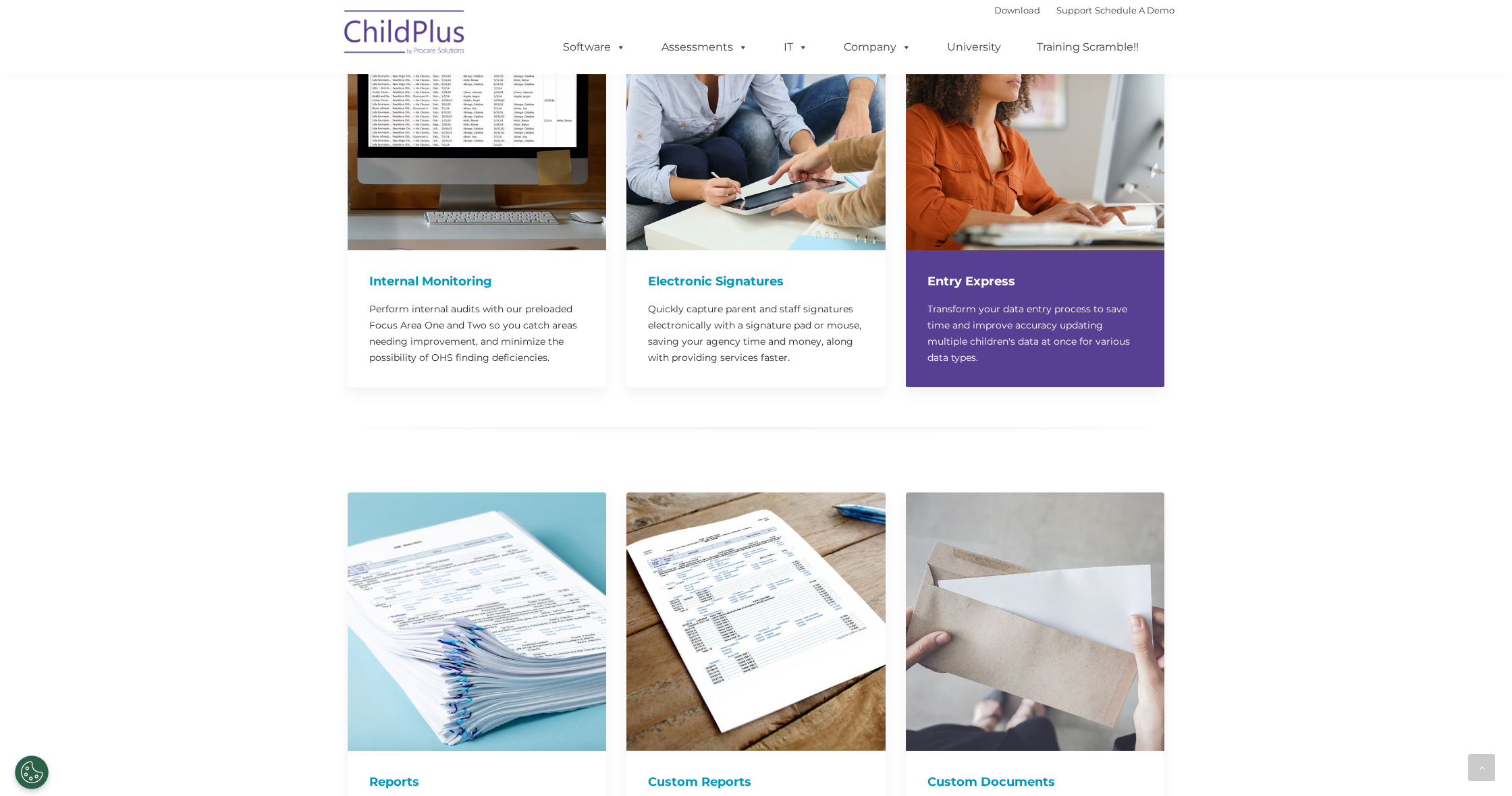
click at [1022, 272] on h4 "Entry Express" at bounding box center [1035, 282] width 215 height 19
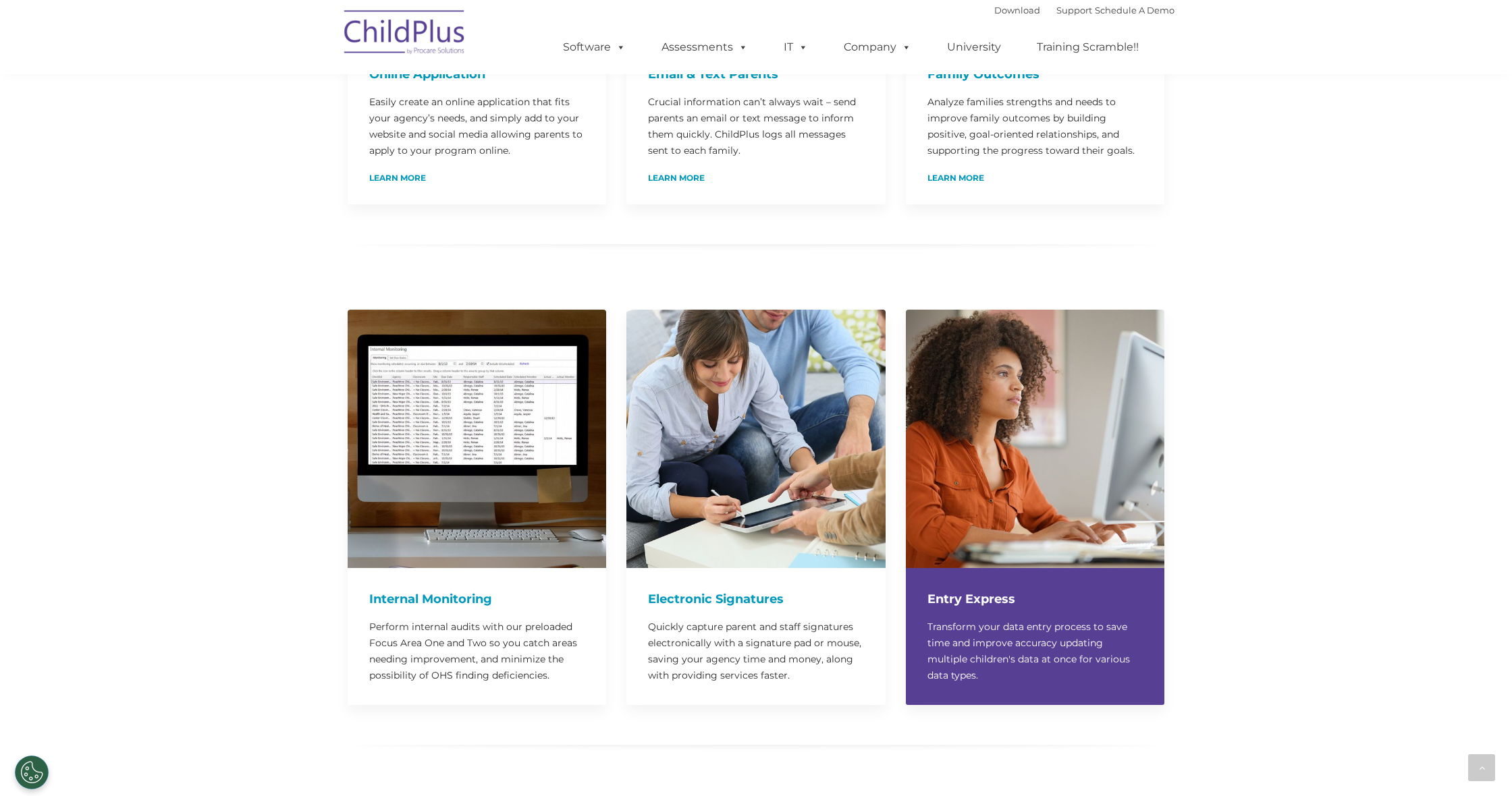
scroll to position [960, 0]
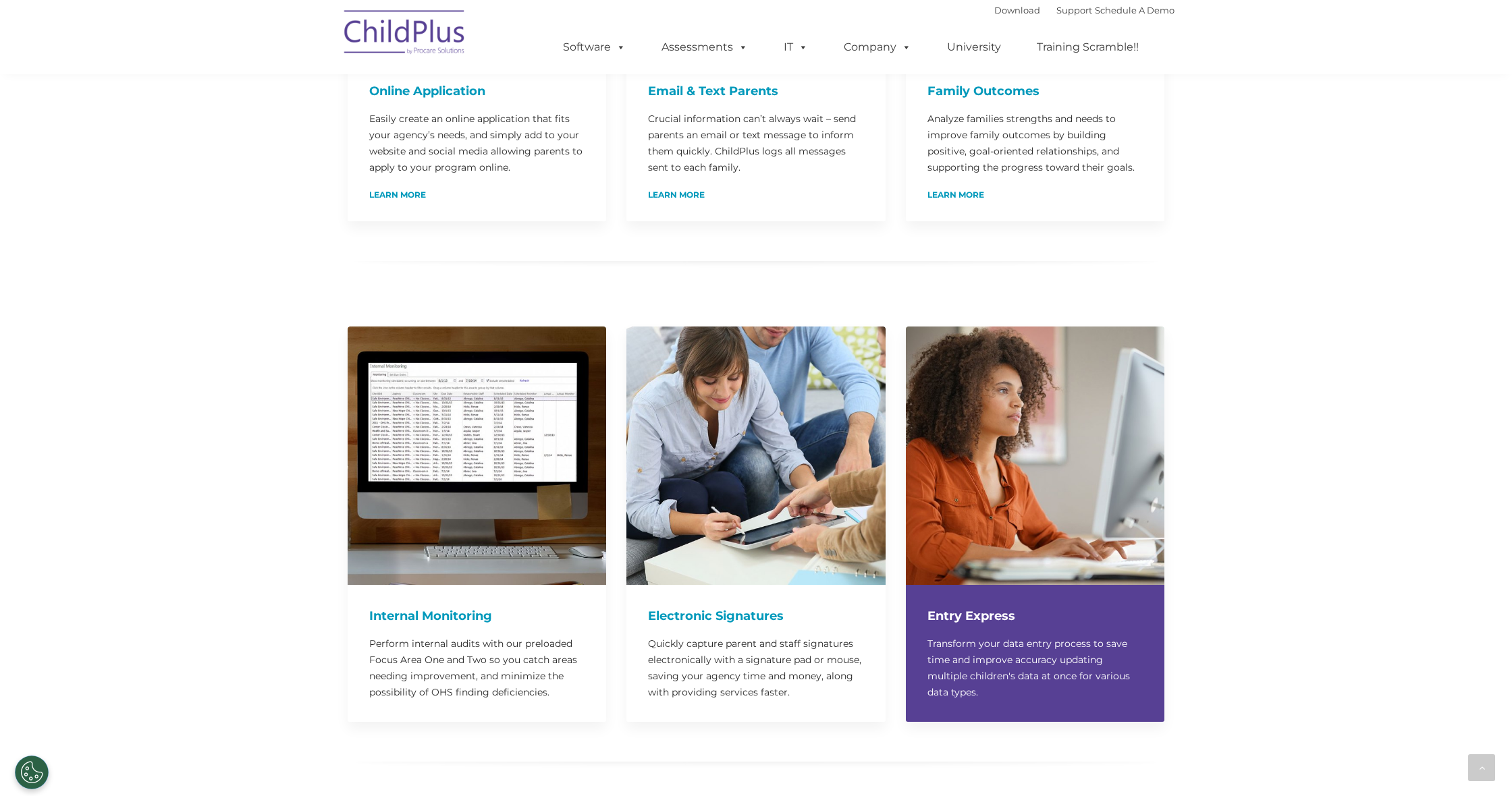
click at [1015, 398] on img at bounding box center [1035, 456] width 258 height 258
click at [1015, 396] on img at bounding box center [1035, 456] width 258 height 258
click at [1015, 395] on img at bounding box center [1035, 456] width 258 height 258
drag, startPoint x: 1015, startPoint y: 395, endPoint x: 804, endPoint y: 269, distance: 245.8
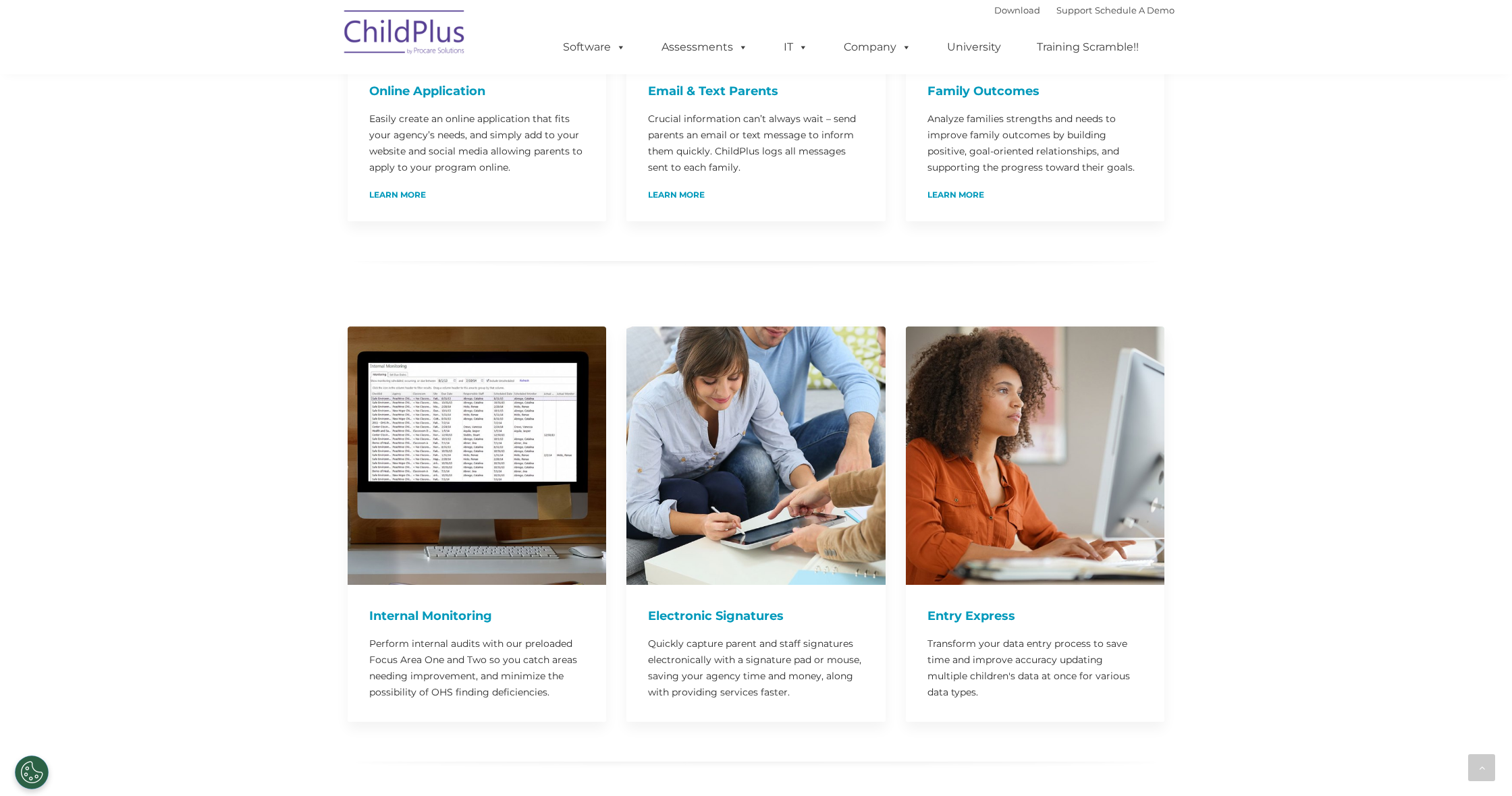
click at [1015, 394] on img at bounding box center [1035, 456] width 258 height 258
